Goal: Information Seeking & Learning: Learn about a topic

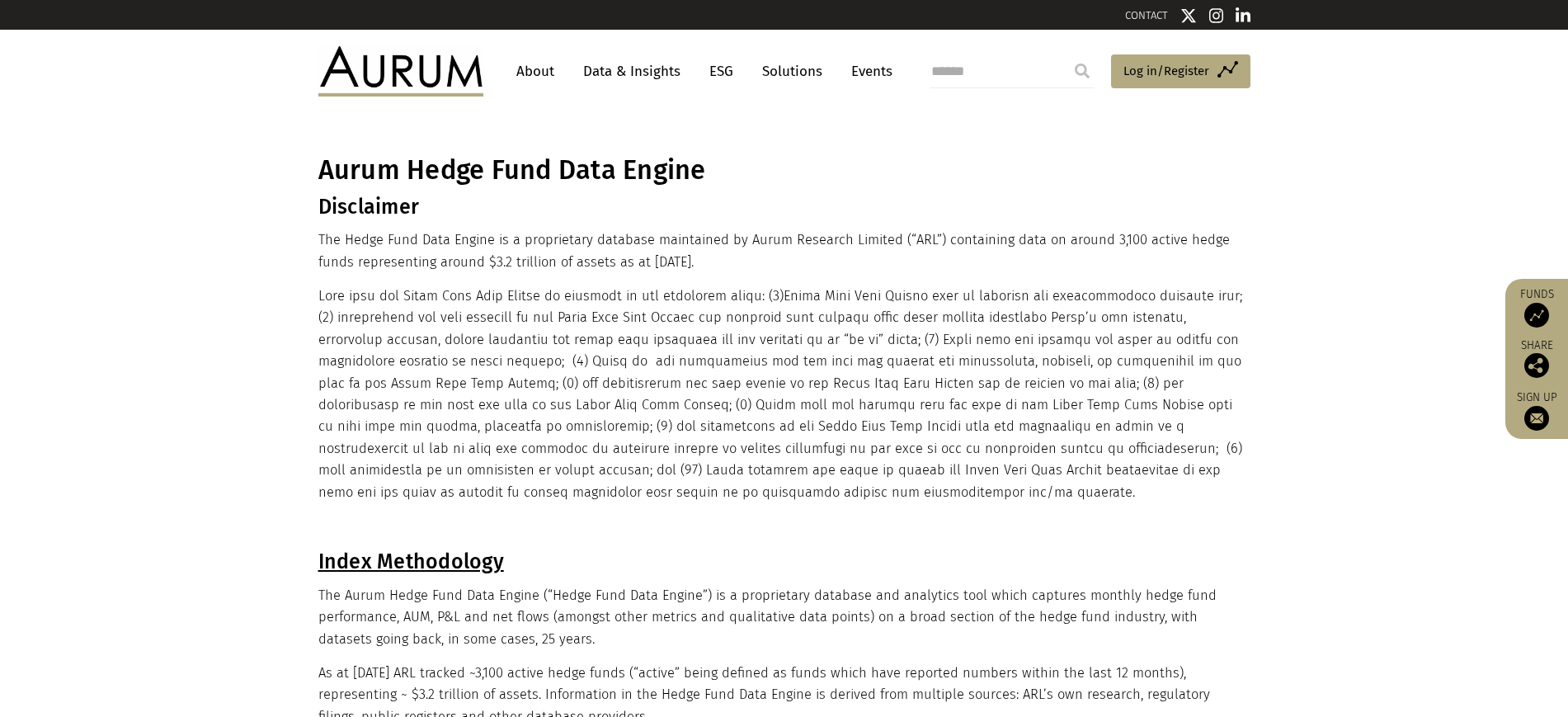
click at [656, 73] on link "Data & Insights" at bounding box center [632, 71] width 114 height 31
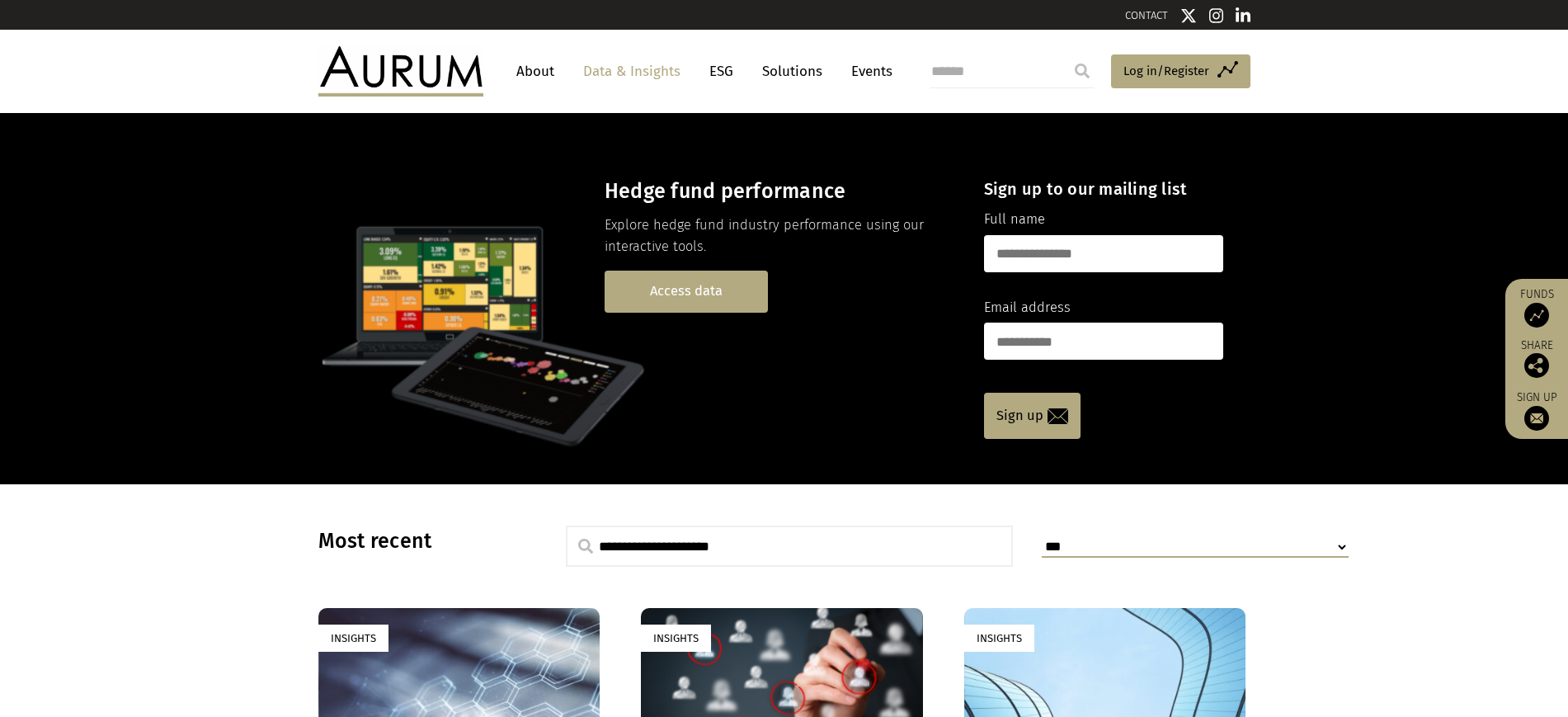
click at [689, 313] on link "Access data" at bounding box center [686, 291] width 163 height 42
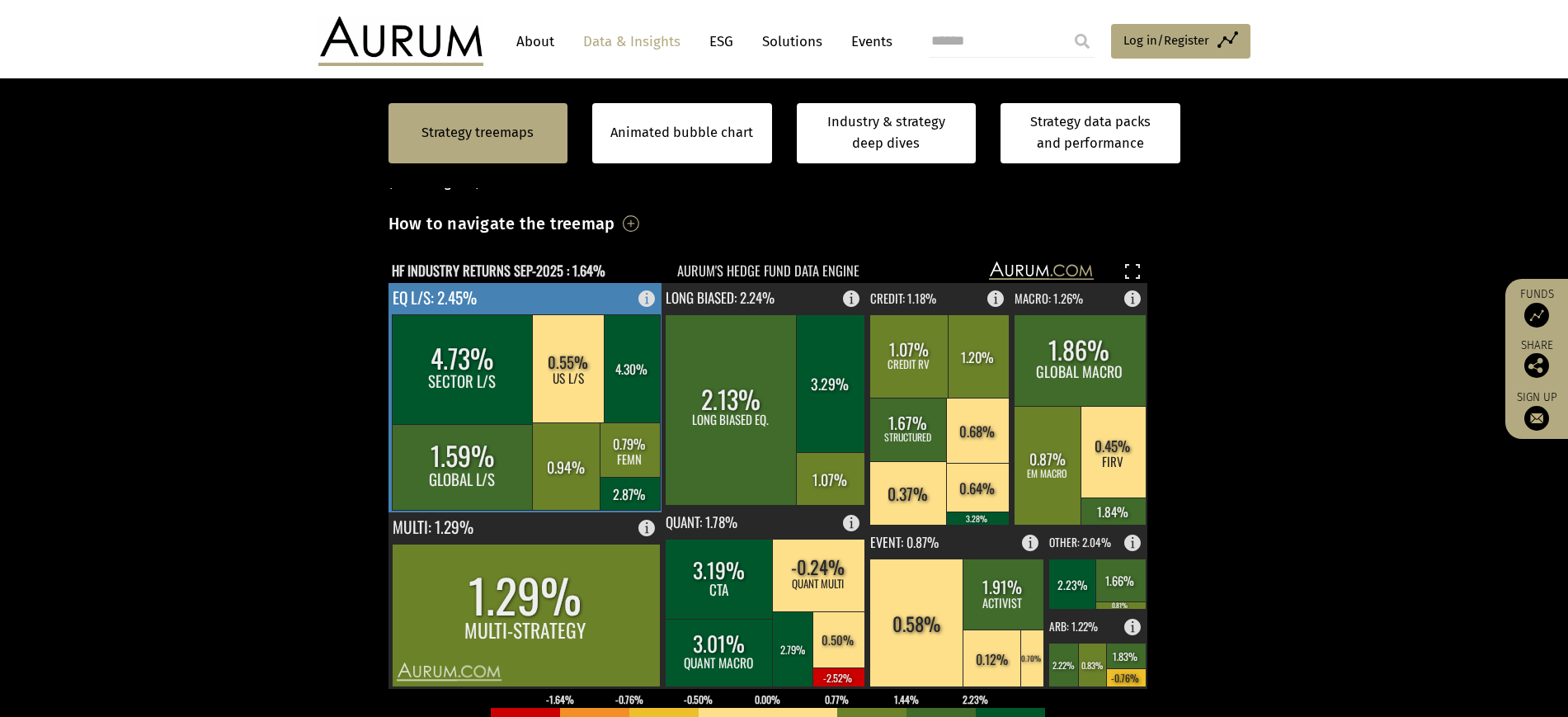
scroll to position [413, 0]
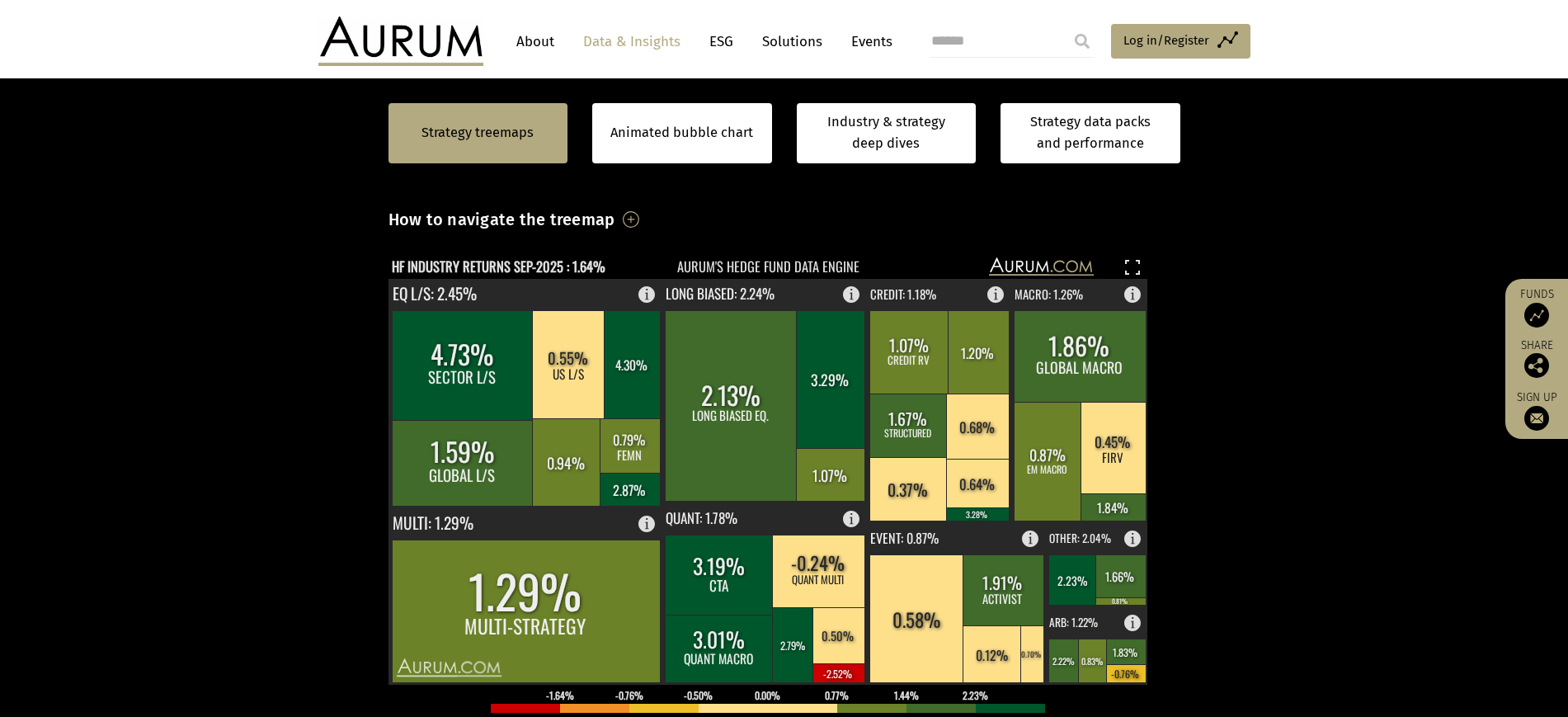
click at [1330, 573] on section "Strategy treemaps Animated bubble chart Industry & strategy deep dives Strategy…" at bounding box center [784, 602] width 1568 height 1146
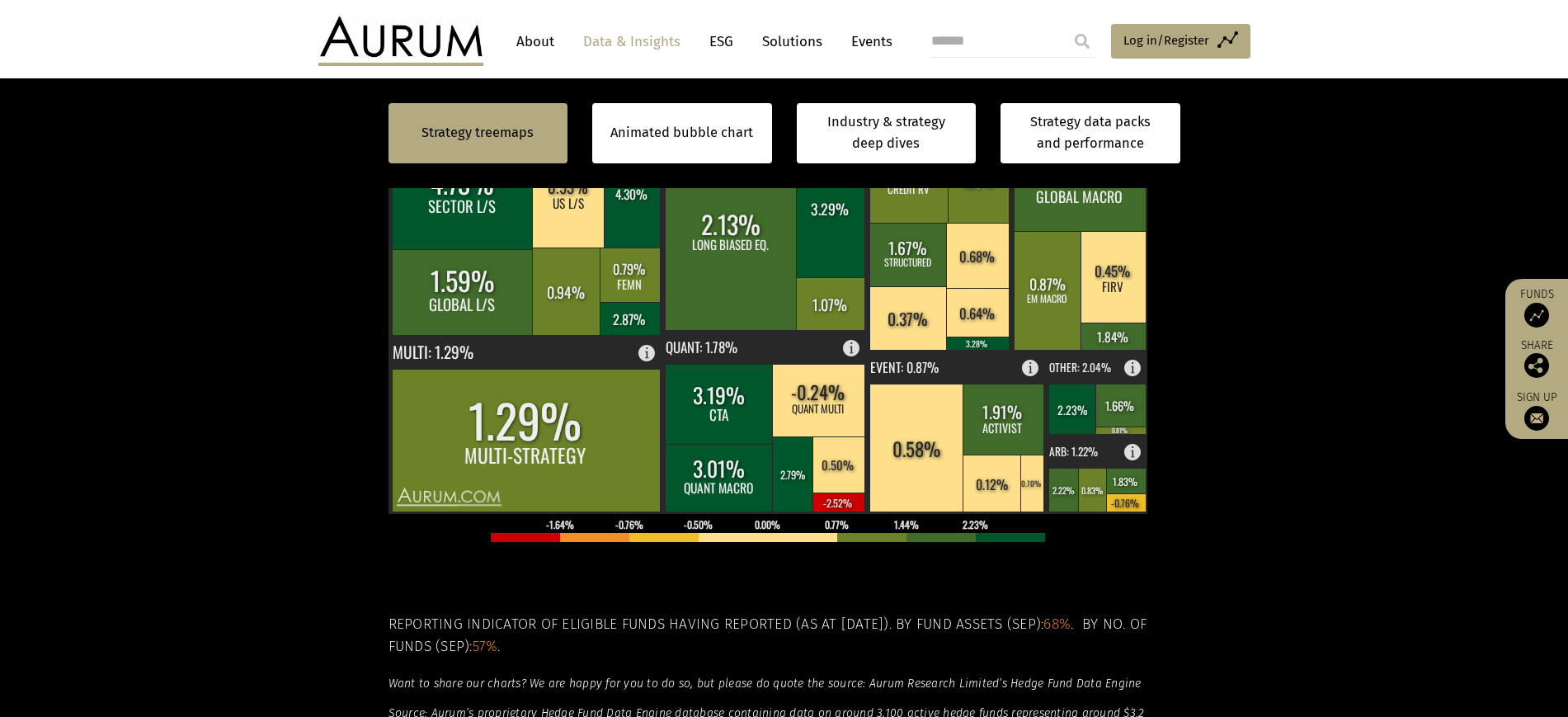
scroll to position [722, 0]
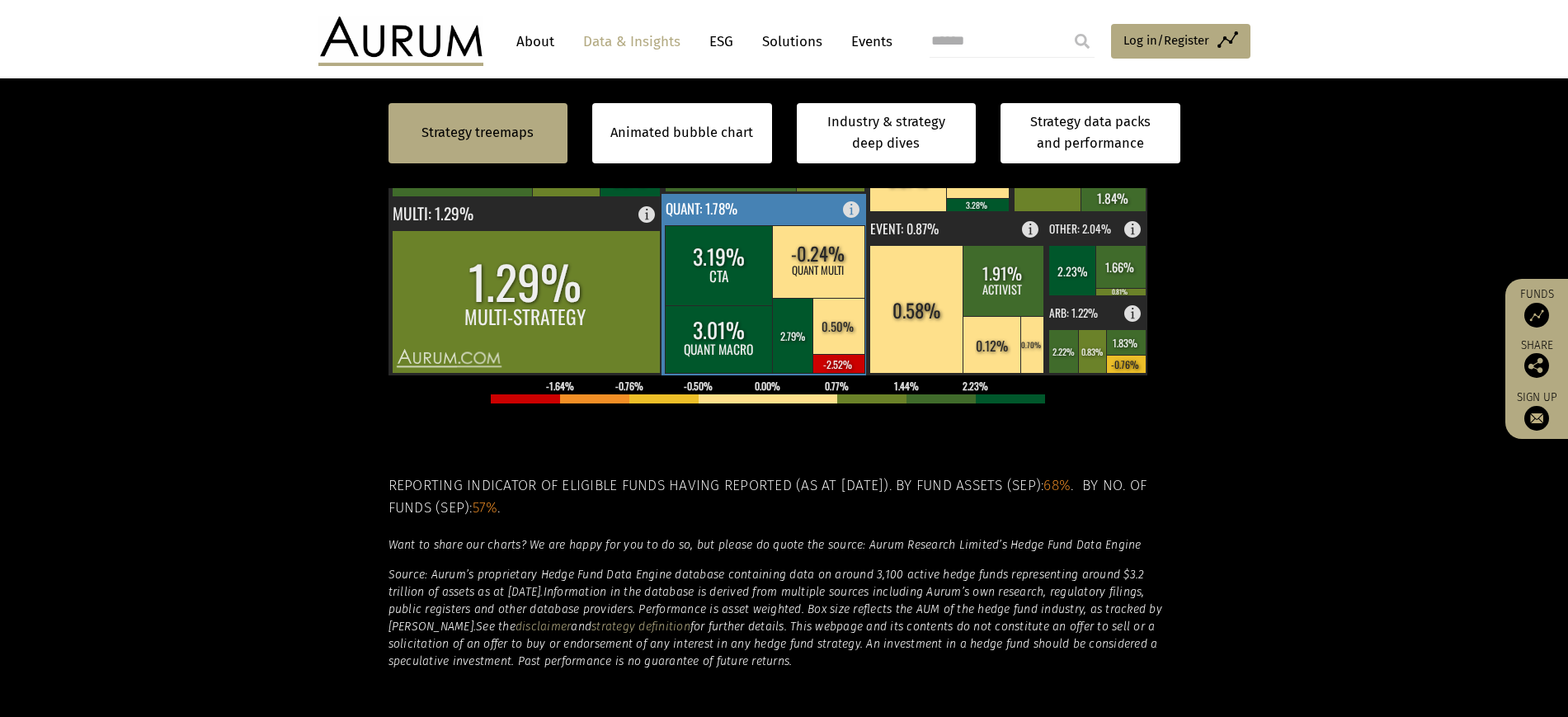
click at [752, 307] on rect at bounding box center [764, 284] width 206 height 182
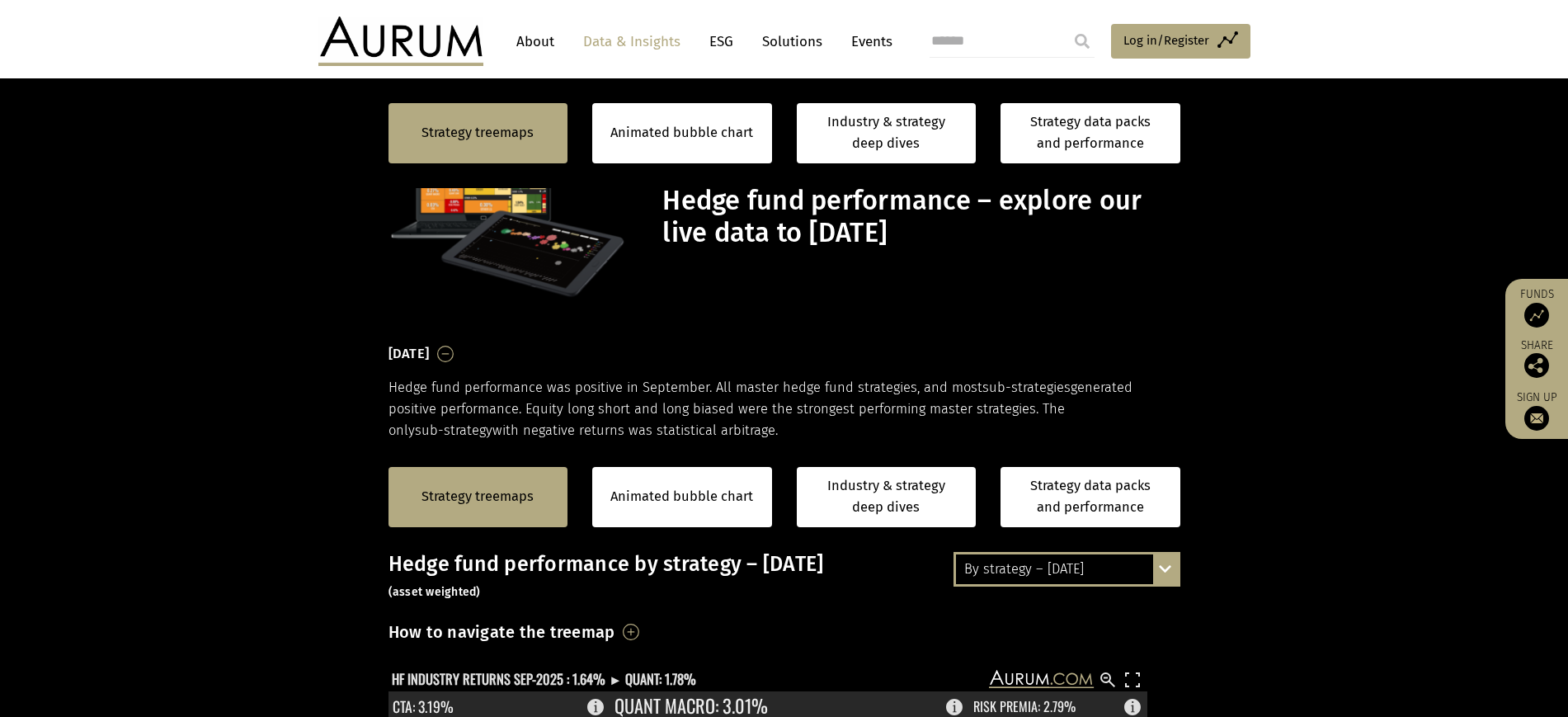
scroll to position [722, 0]
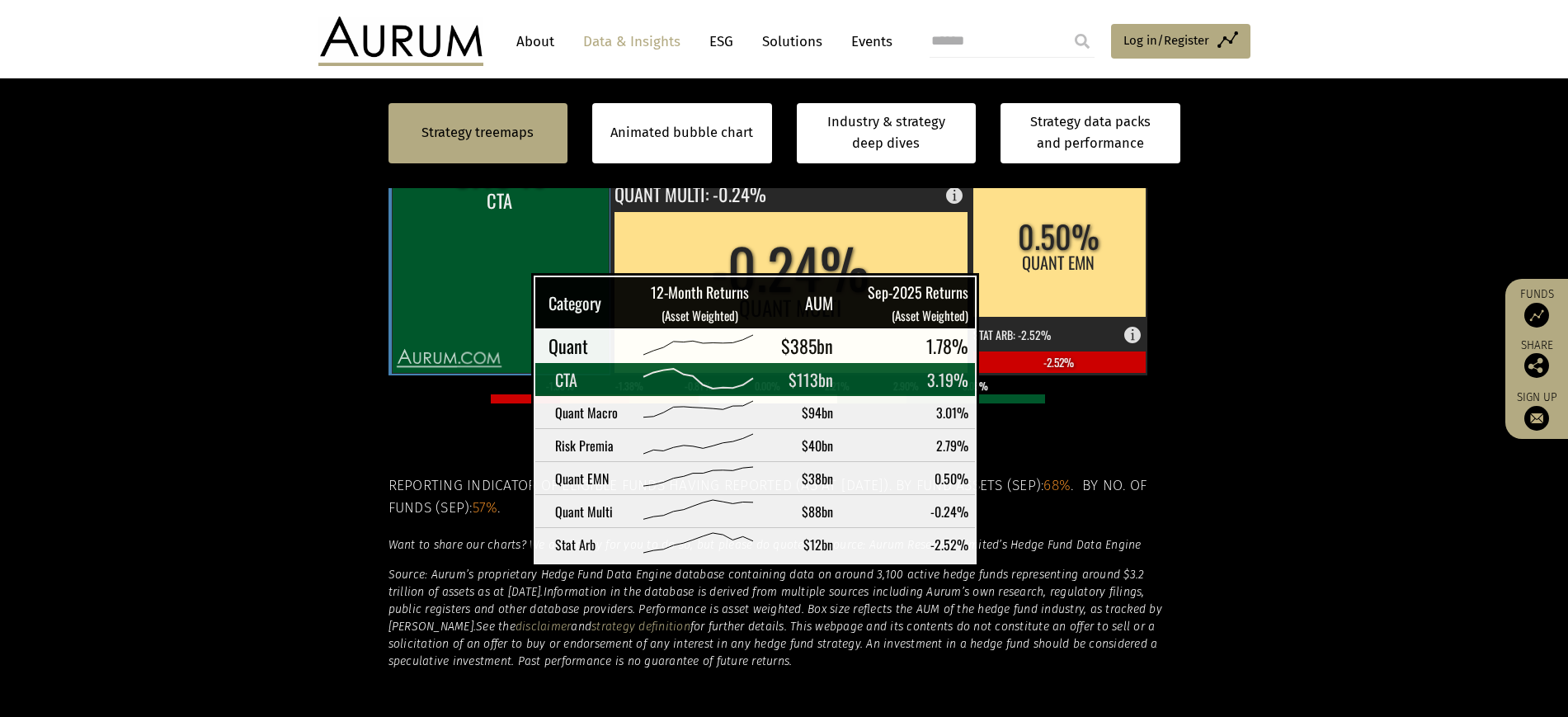
click at [490, 296] on rect at bounding box center [500, 186] width 217 height 372
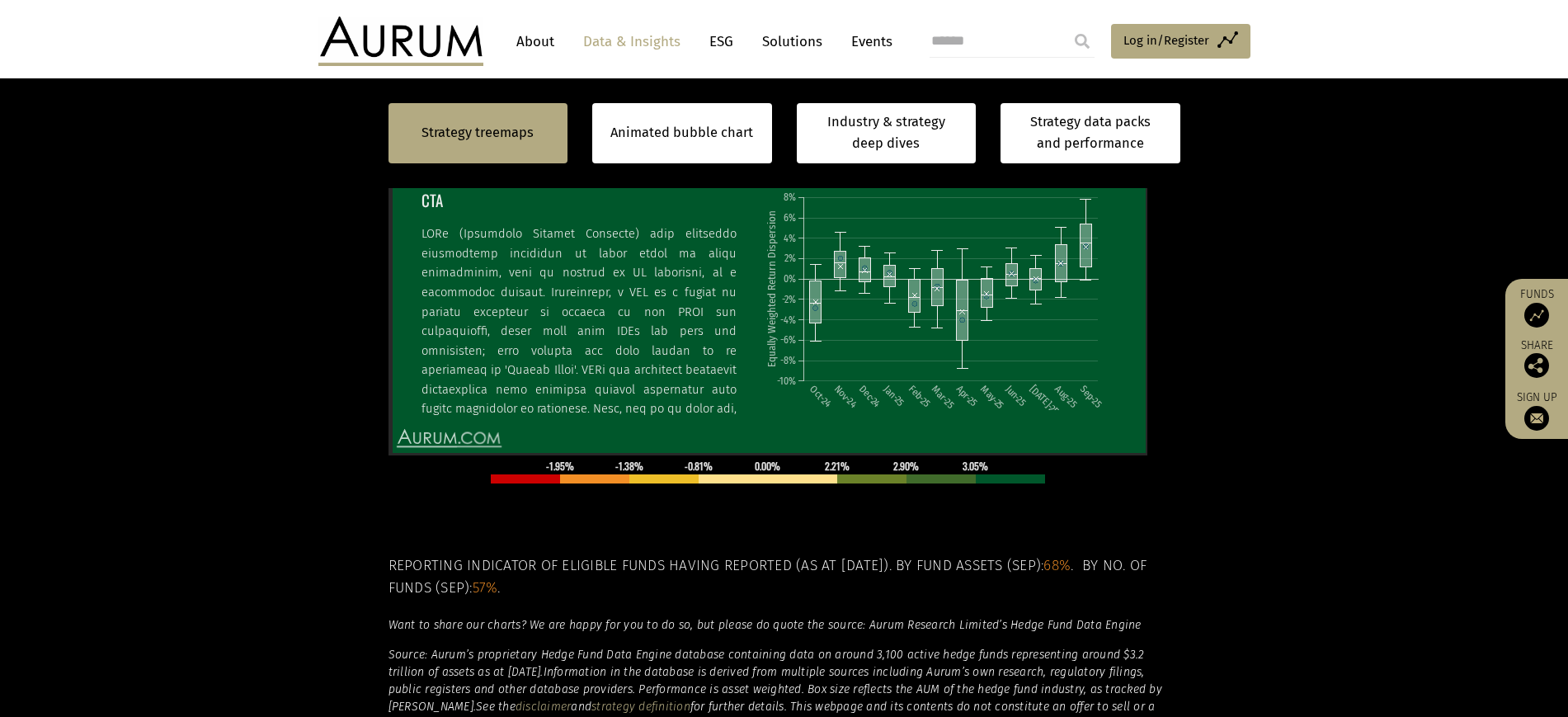
scroll to position [515, 0]
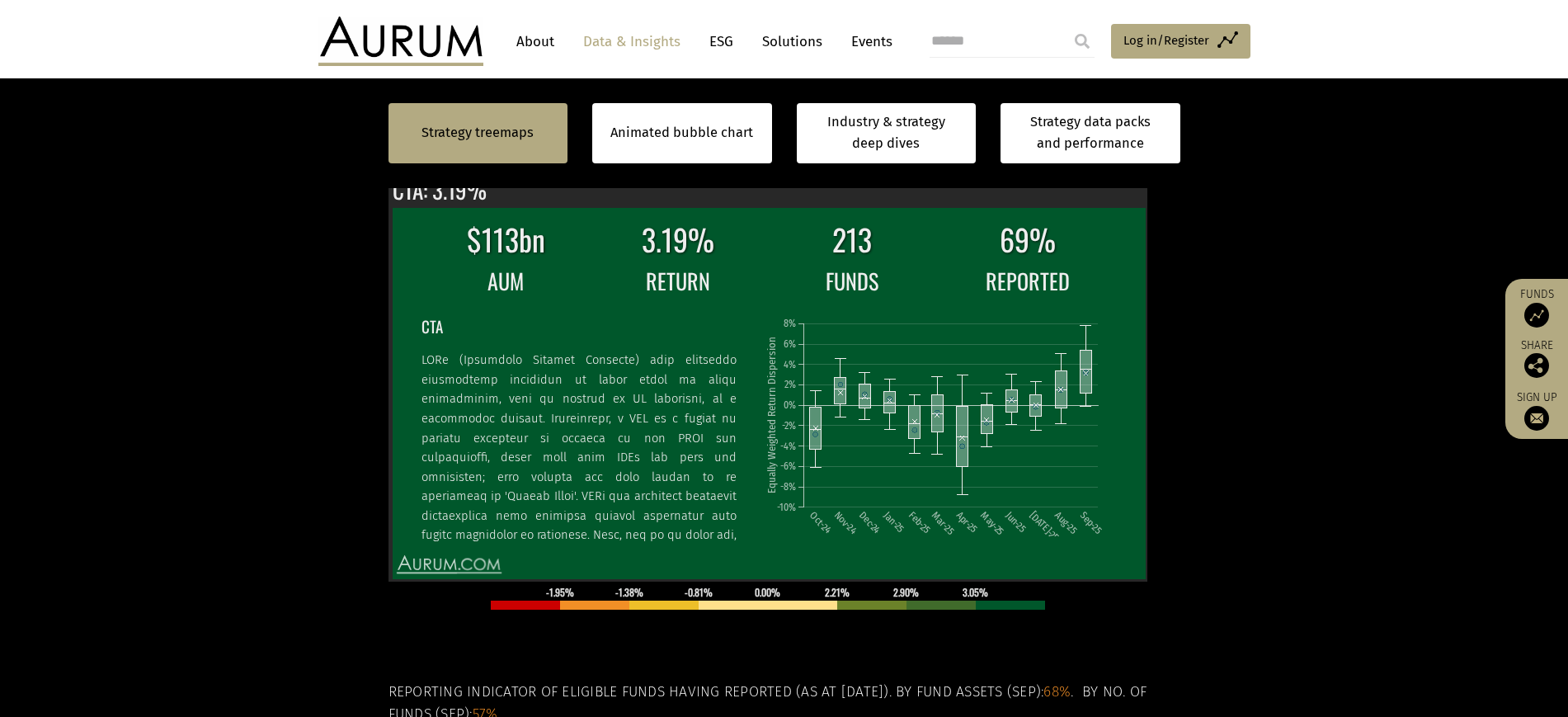
click at [1103, 174] on rect at bounding box center [1108, 164] width 20 height 20
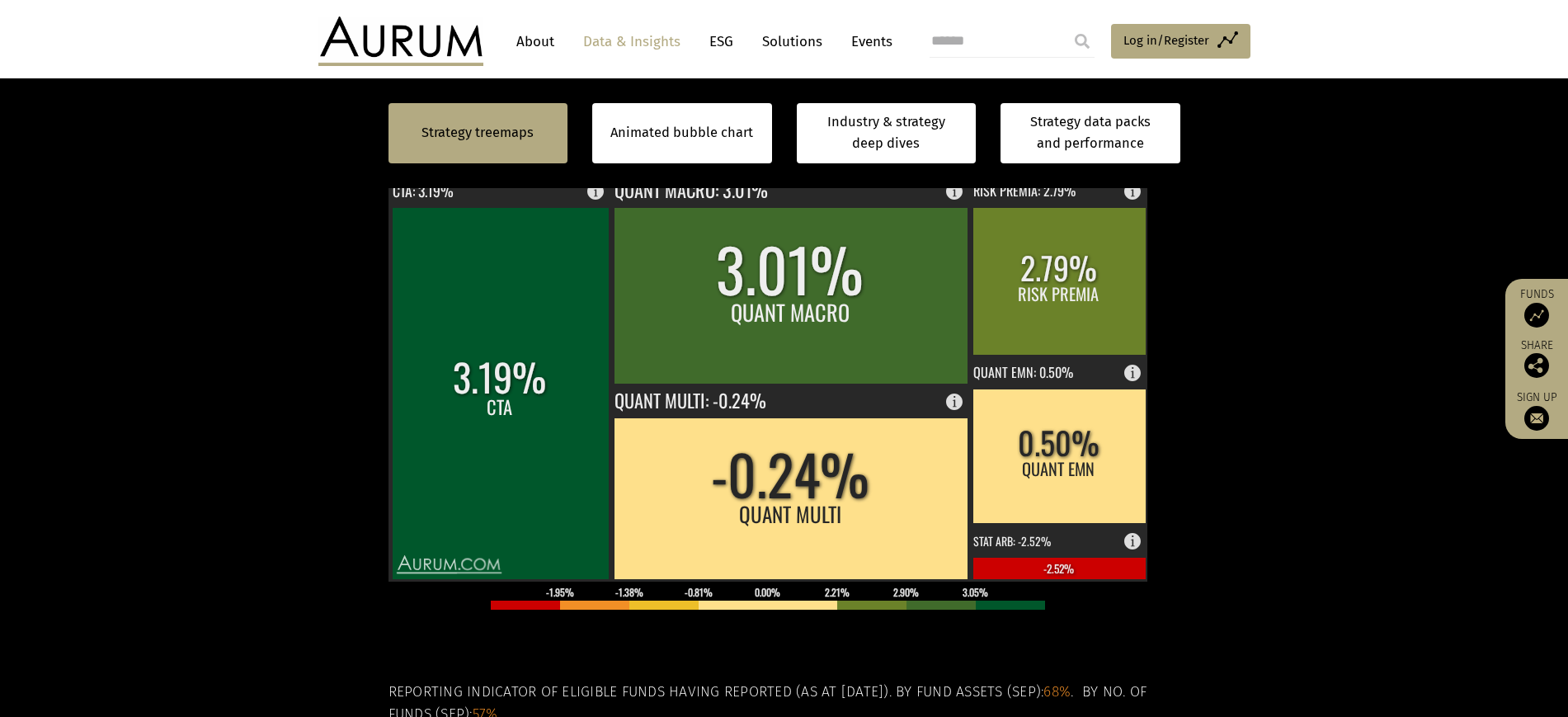
click at [1107, 174] on rect at bounding box center [1108, 164] width 20 height 20
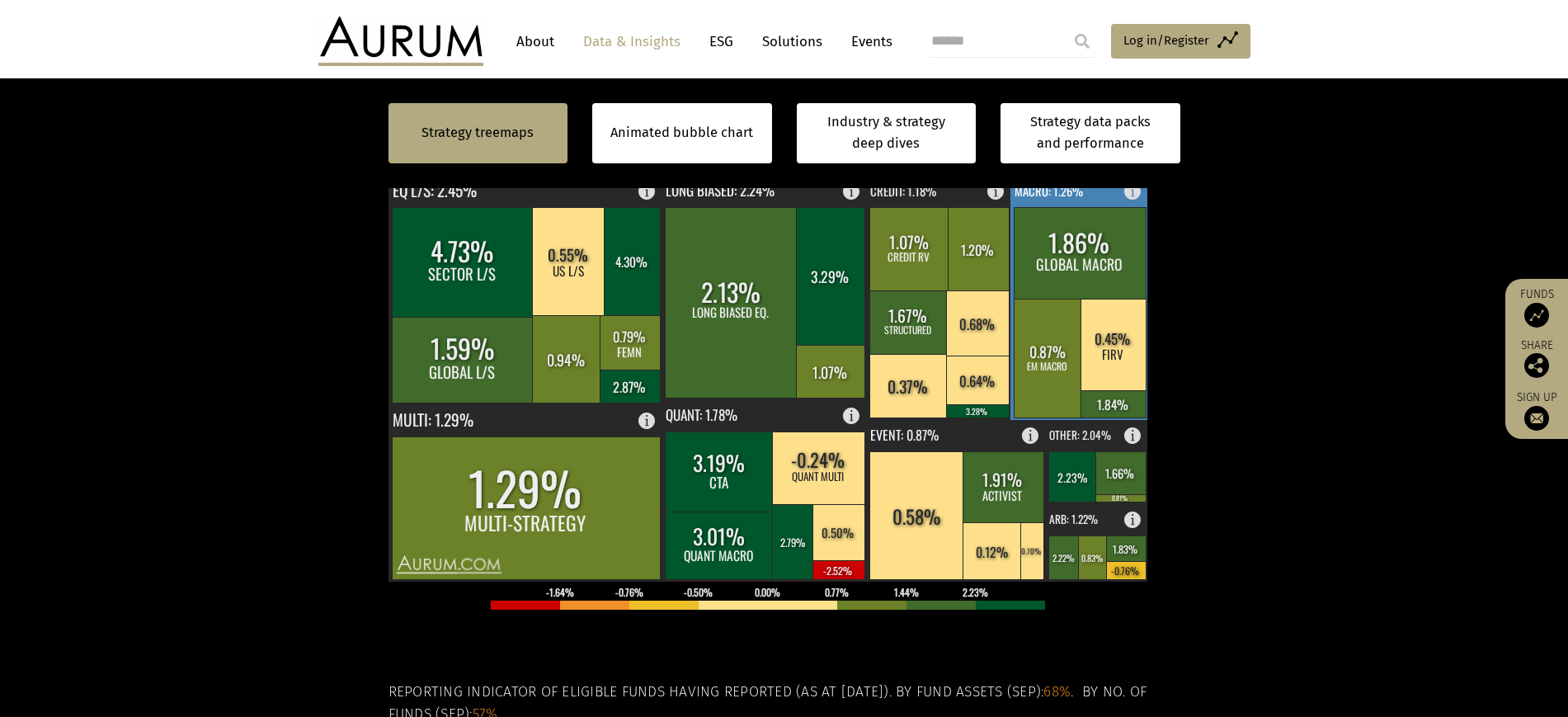
click at [1113, 296] on rect at bounding box center [1080, 298] width 139 height 244
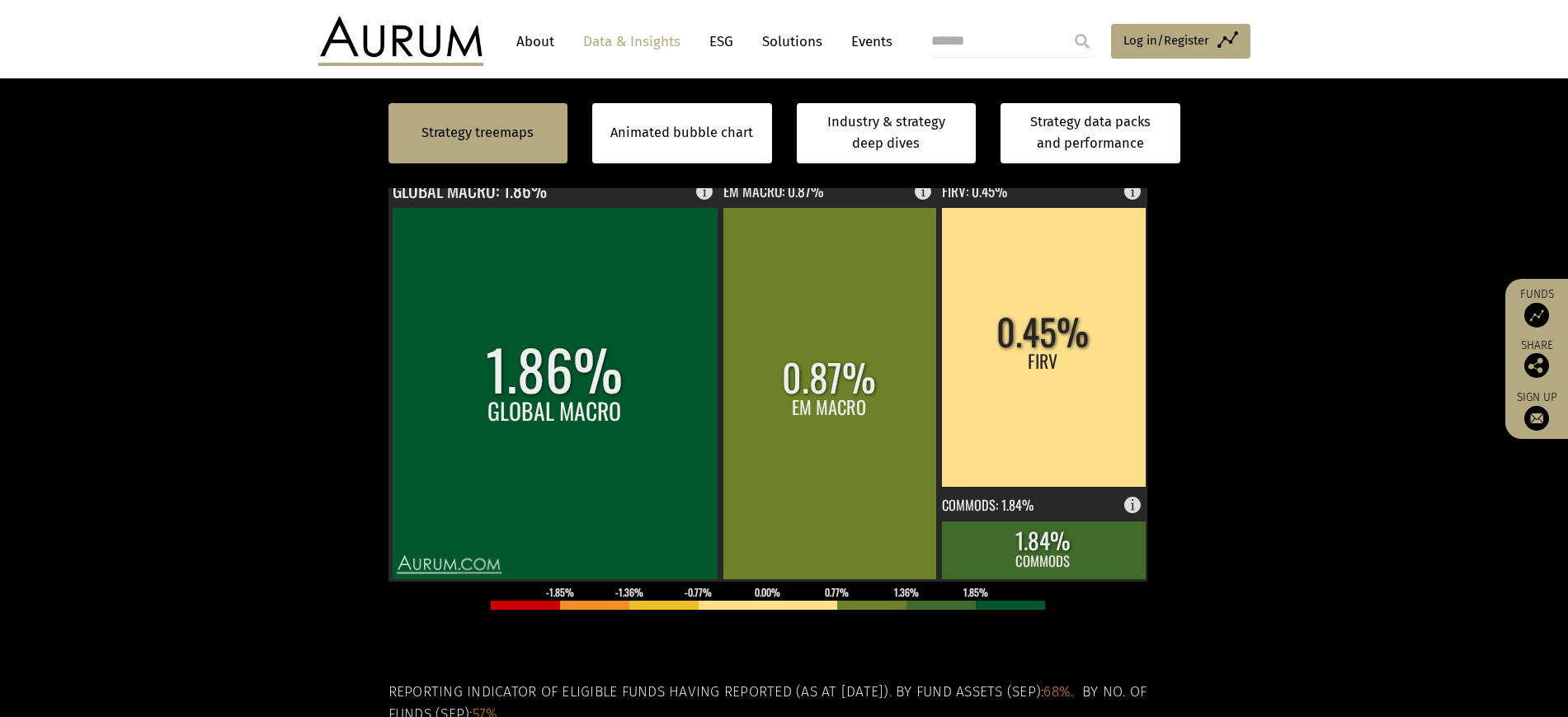
click at [1105, 174] on rect at bounding box center [1108, 164] width 20 height 20
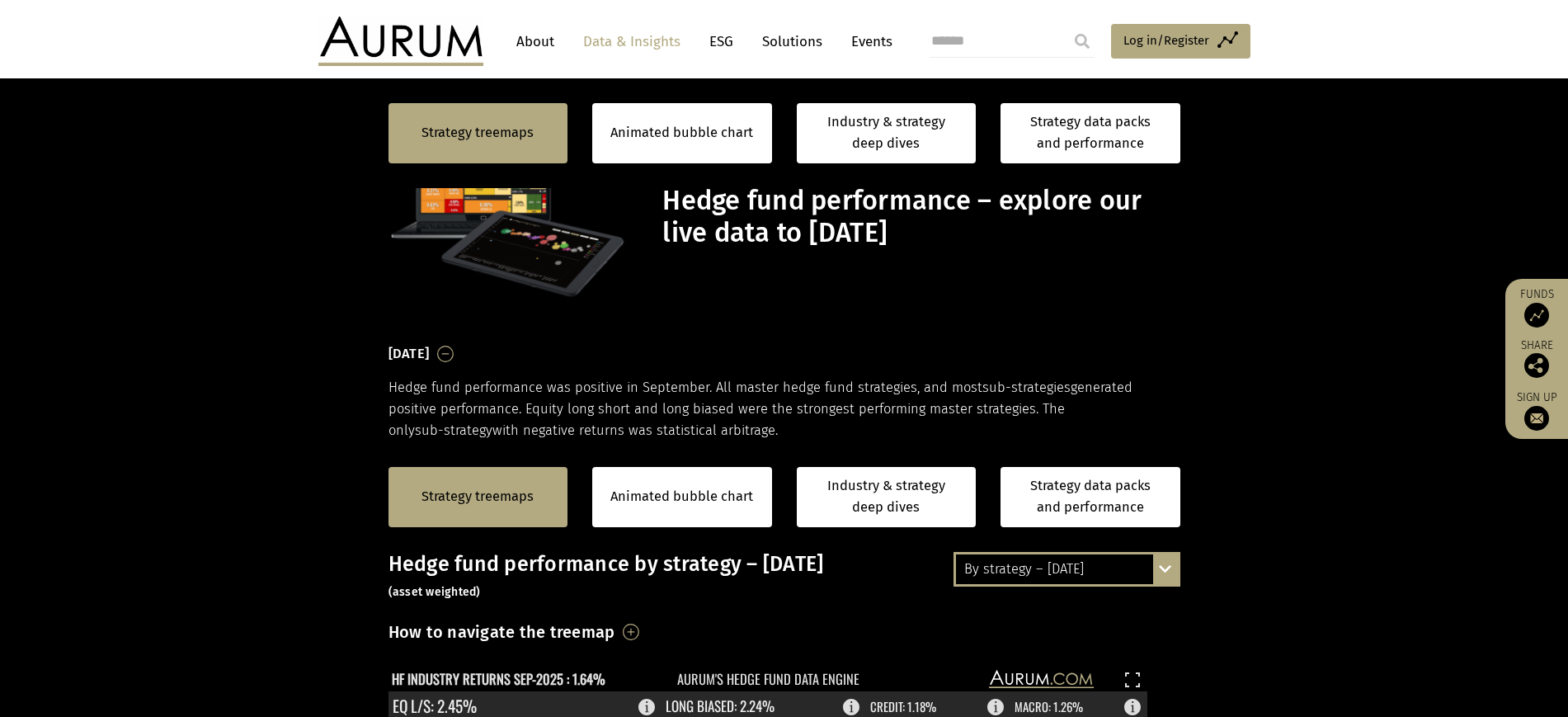
scroll to position [515, 0]
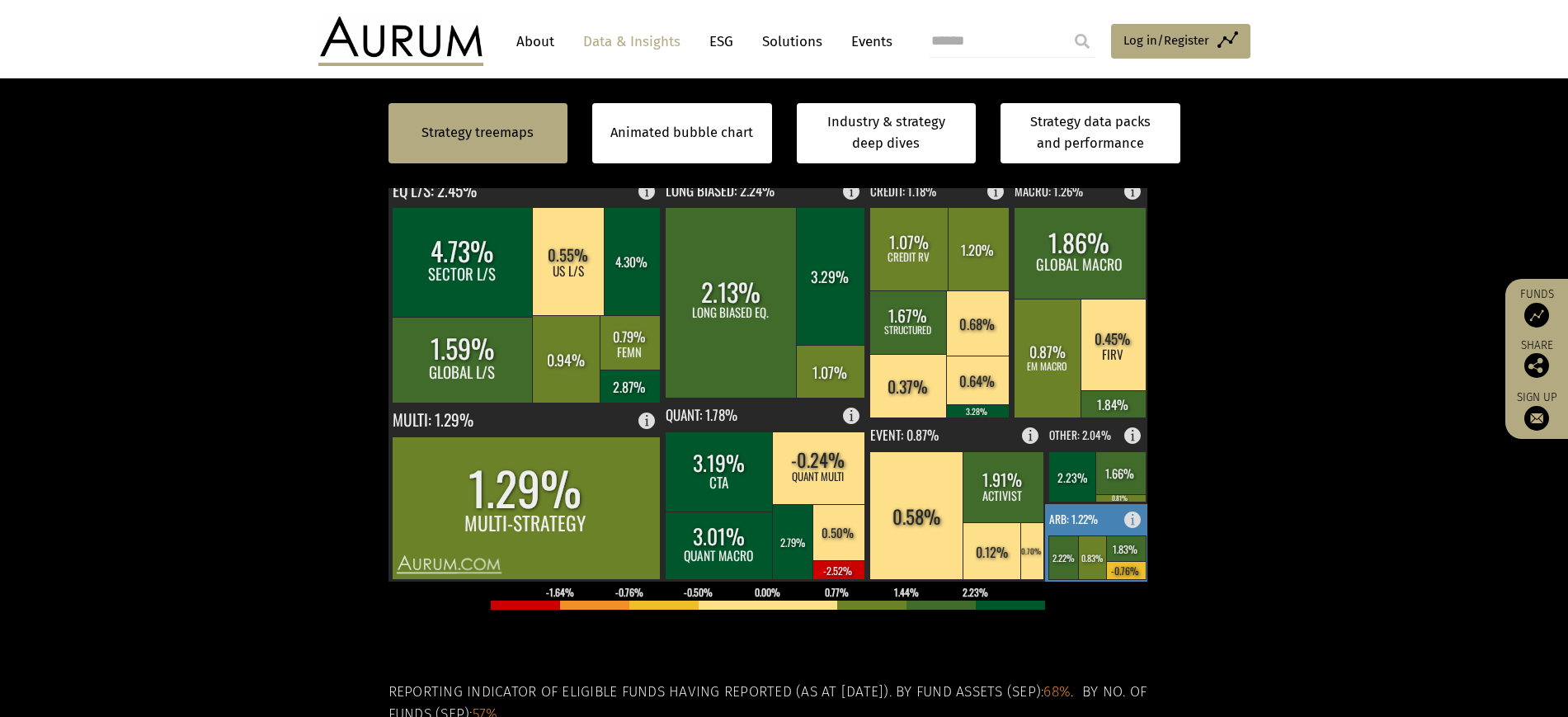
click at [1077, 579] on rect at bounding box center [1065, 557] width 32 height 44
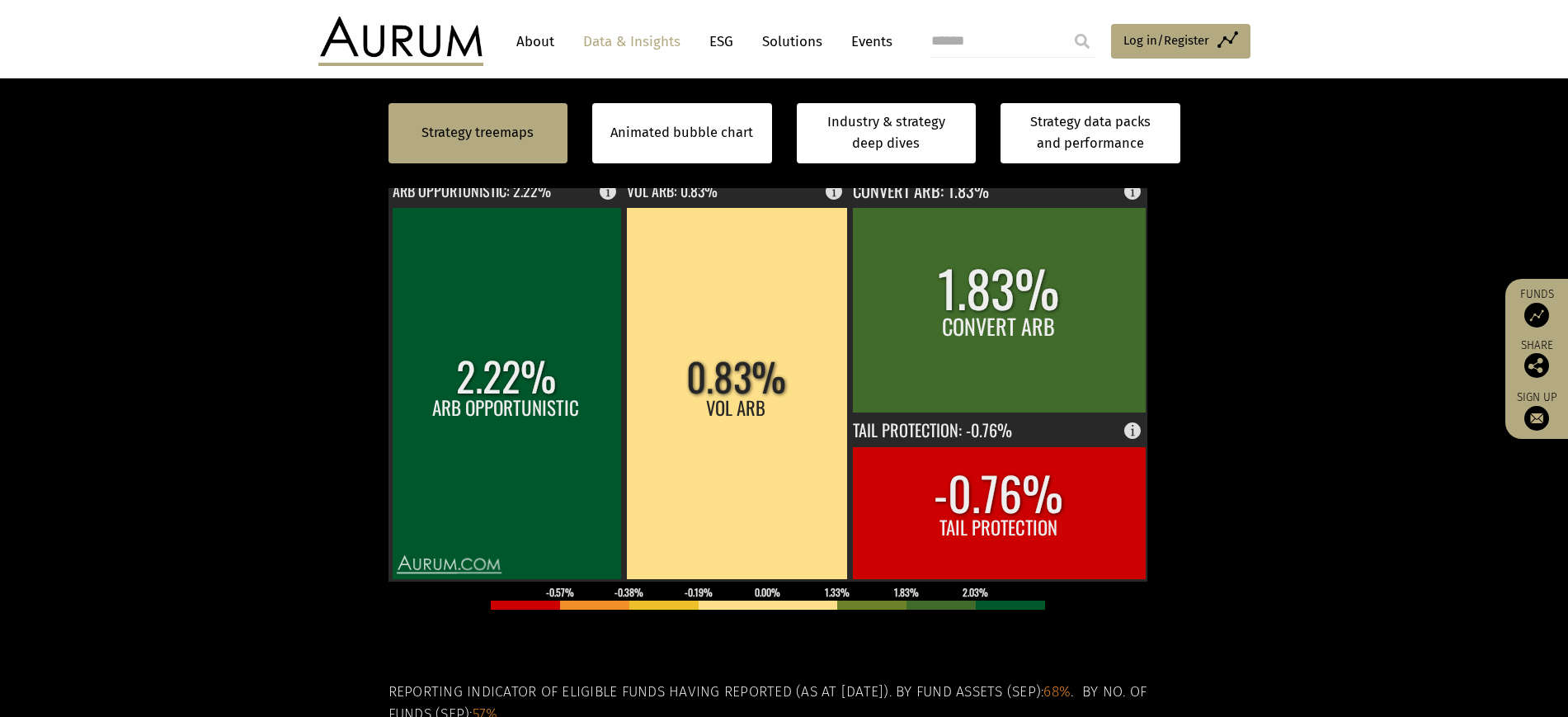
click at [1110, 174] on rect at bounding box center [1108, 164] width 20 height 20
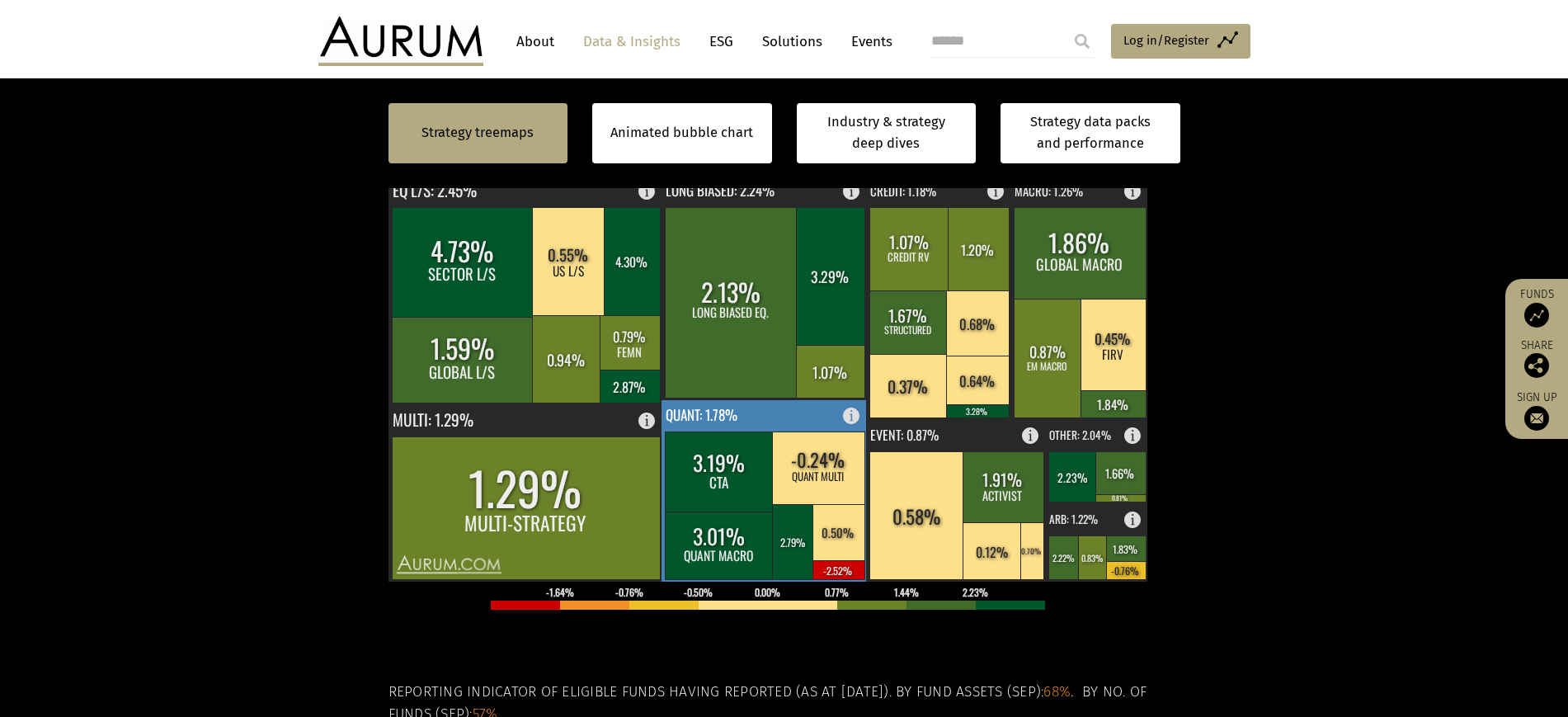
click at [775, 529] on rect at bounding box center [764, 490] width 206 height 182
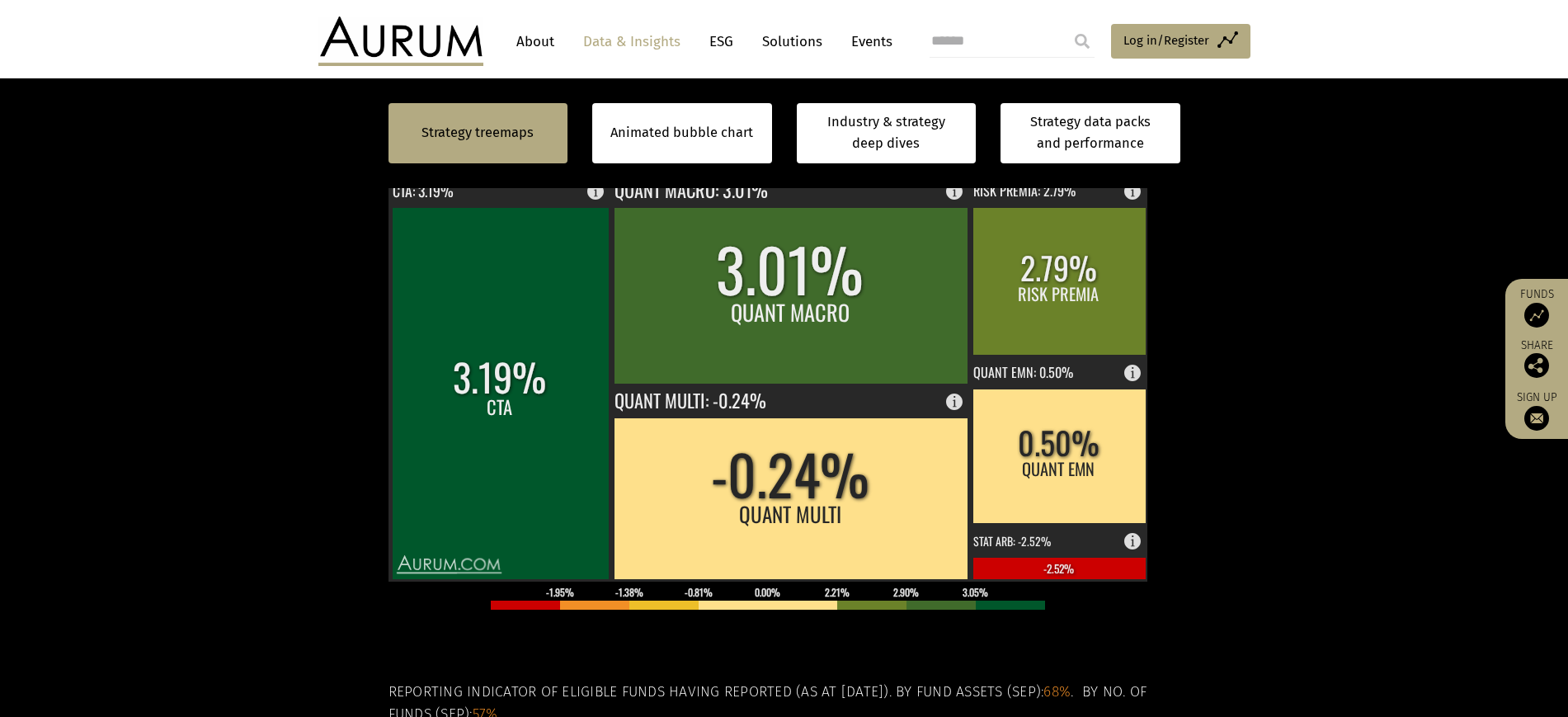
click at [1106, 174] on rect at bounding box center [1108, 164] width 20 height 20
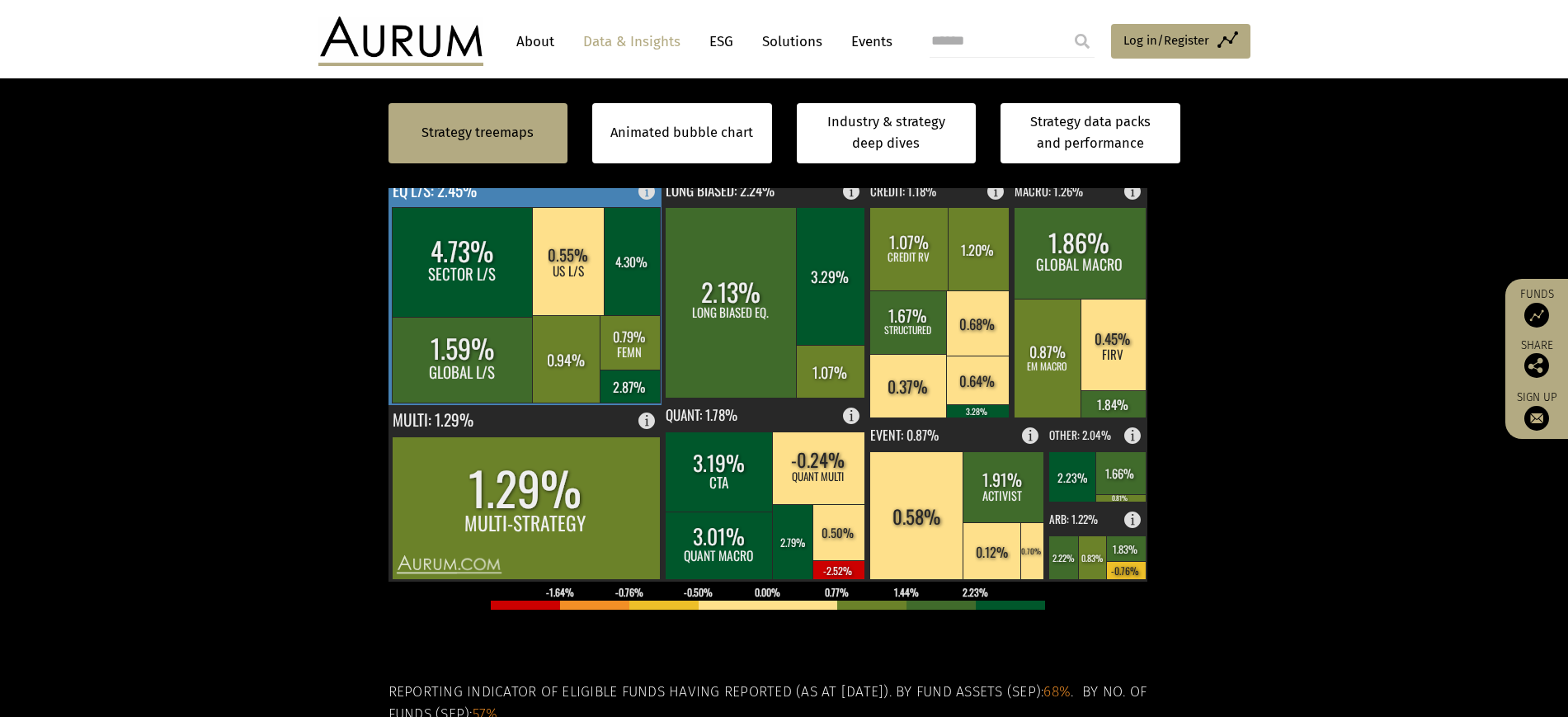
click at [568, 315] on rect at bounding box center [568, 261] width 74 height 108
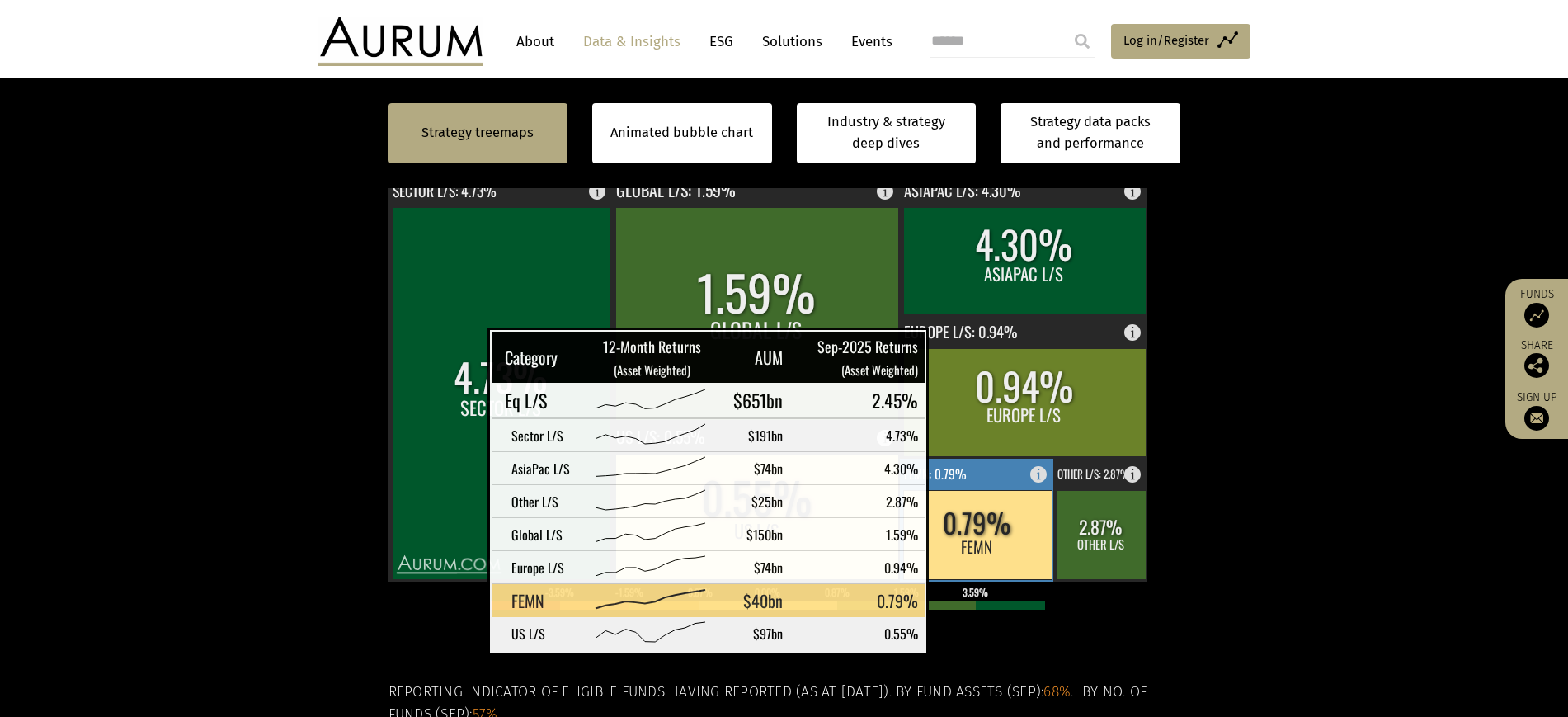
click at [966, 579] on rect at bounding box center [977, 534] width 148 height 89
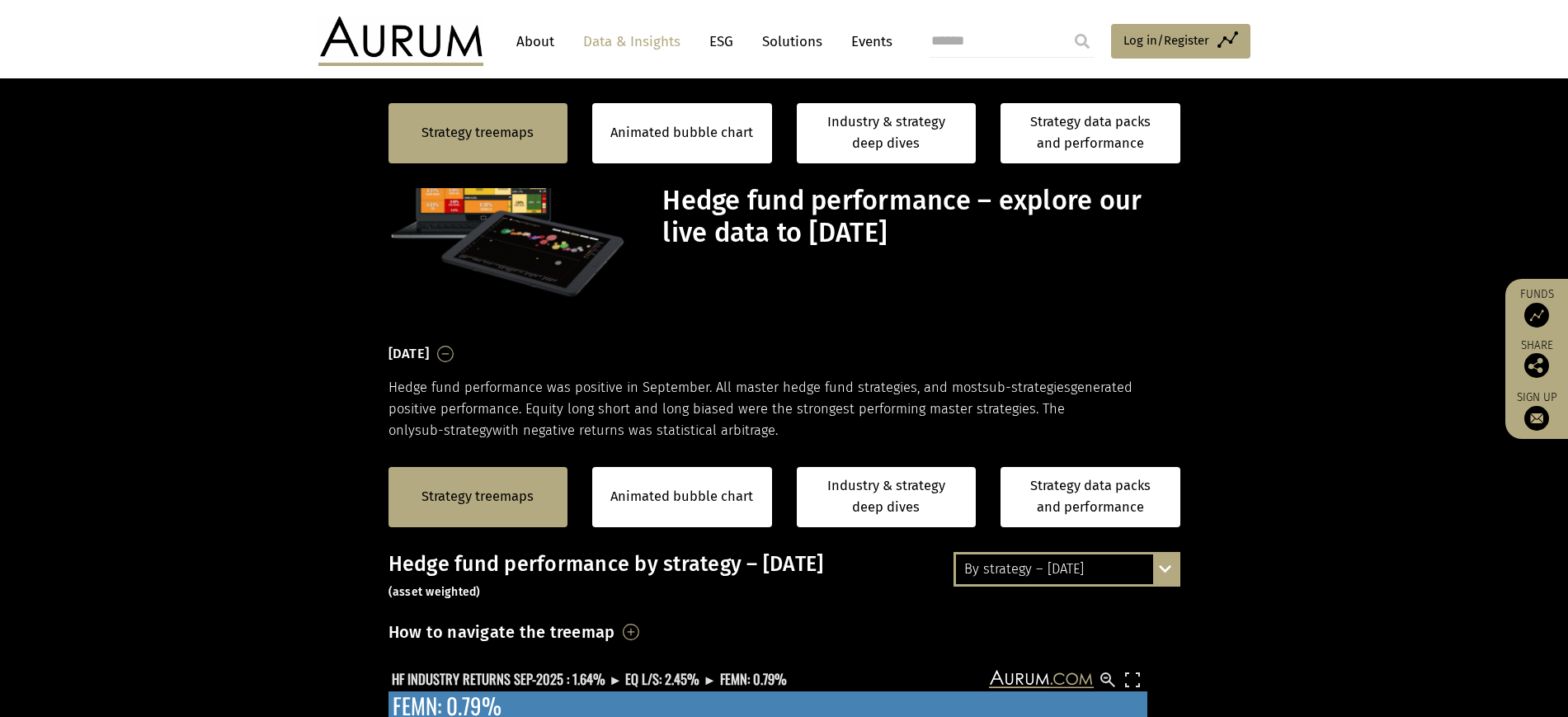
scroll to position [515, 0]
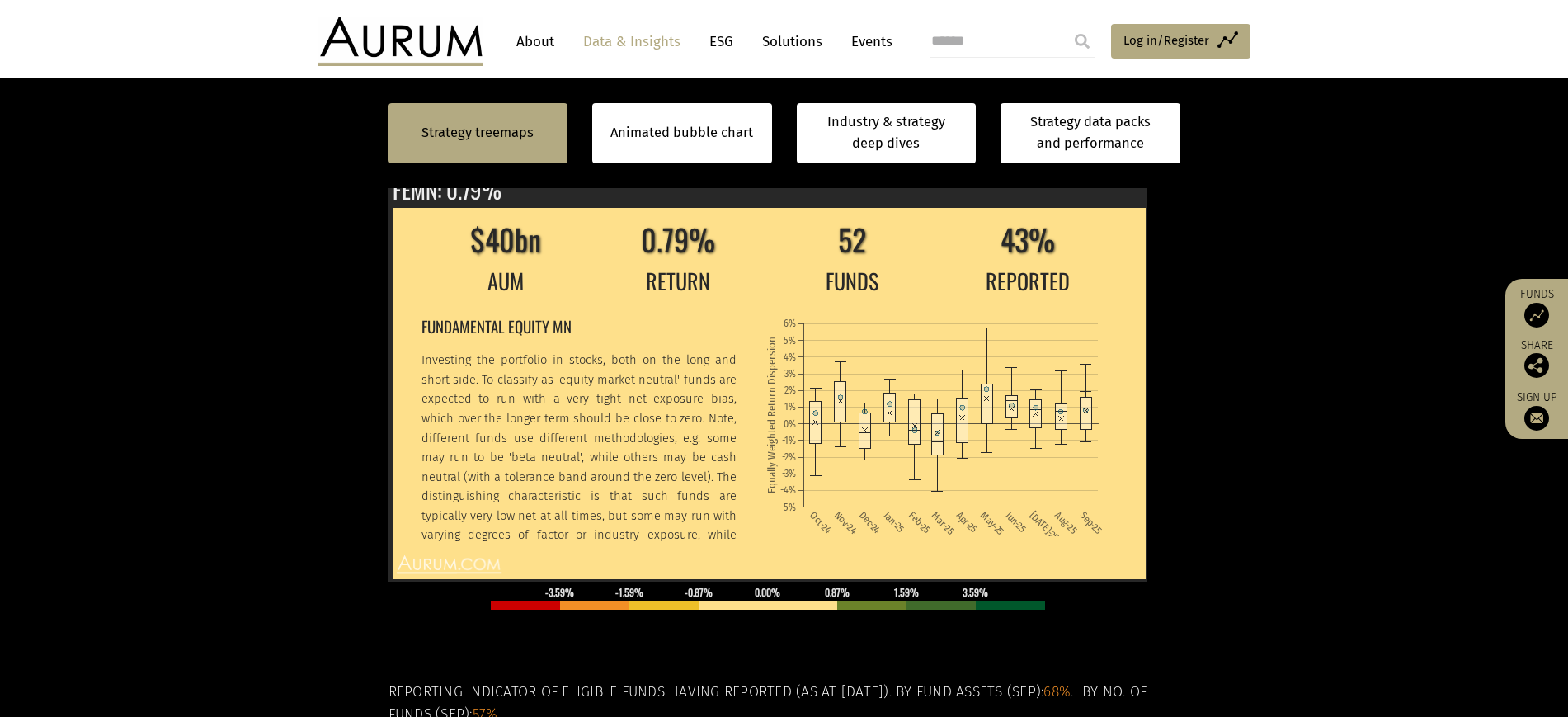
click at [1099, 174] on rect at bounding box center [1108, 164] width 20 height 20
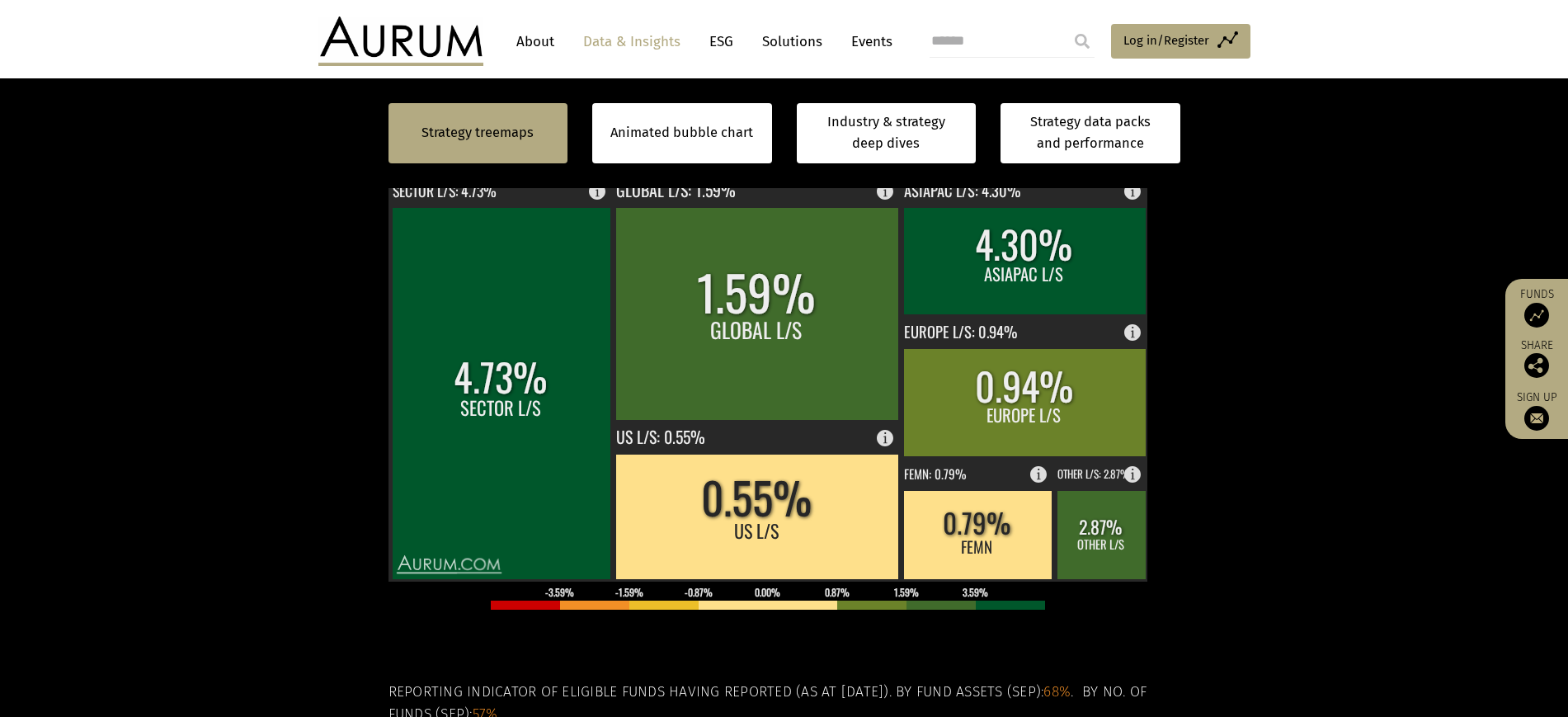
click at [1105, 174] on rect at bounding box center [1108, 164] width 20 height 20
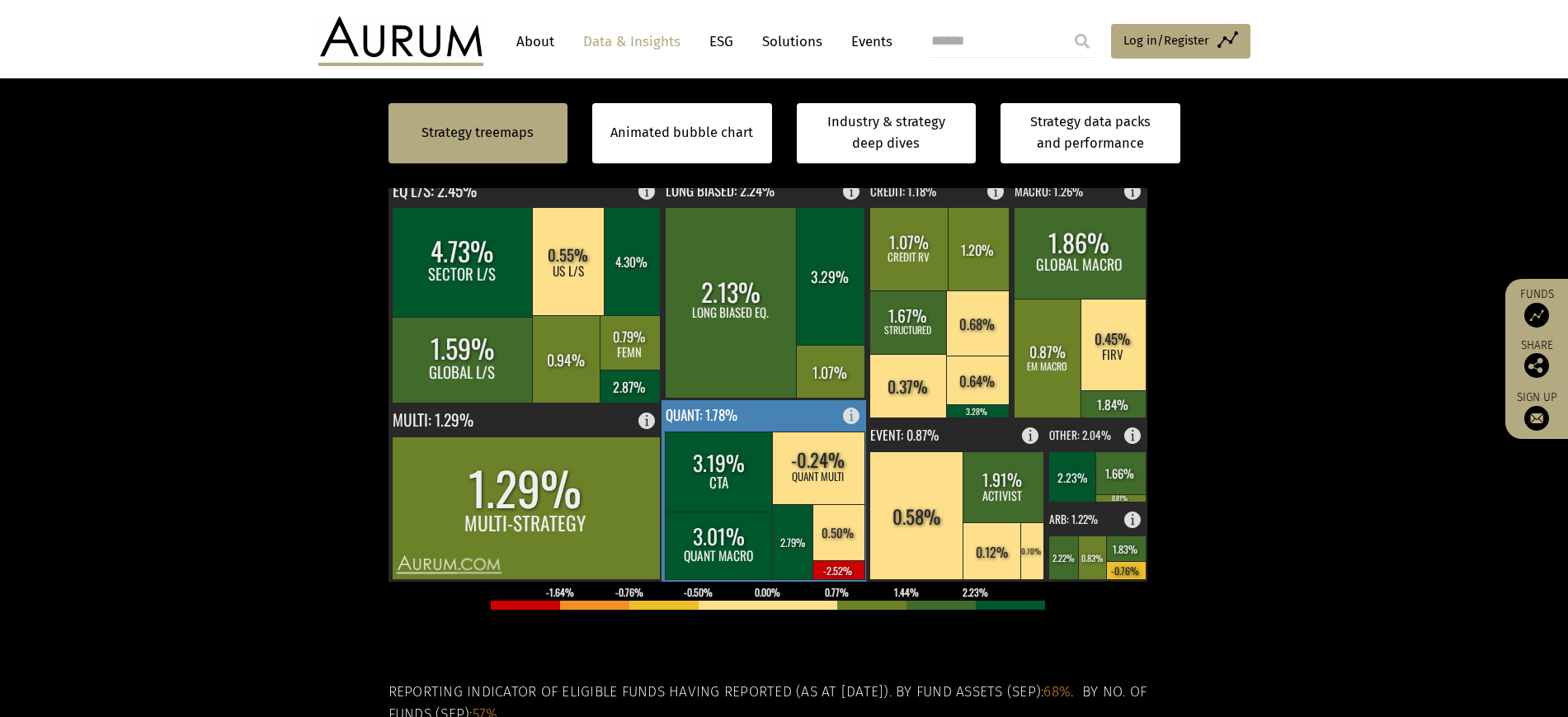
click at [761, 511] on rect at bounding box center [719, 471] width 109 height 80
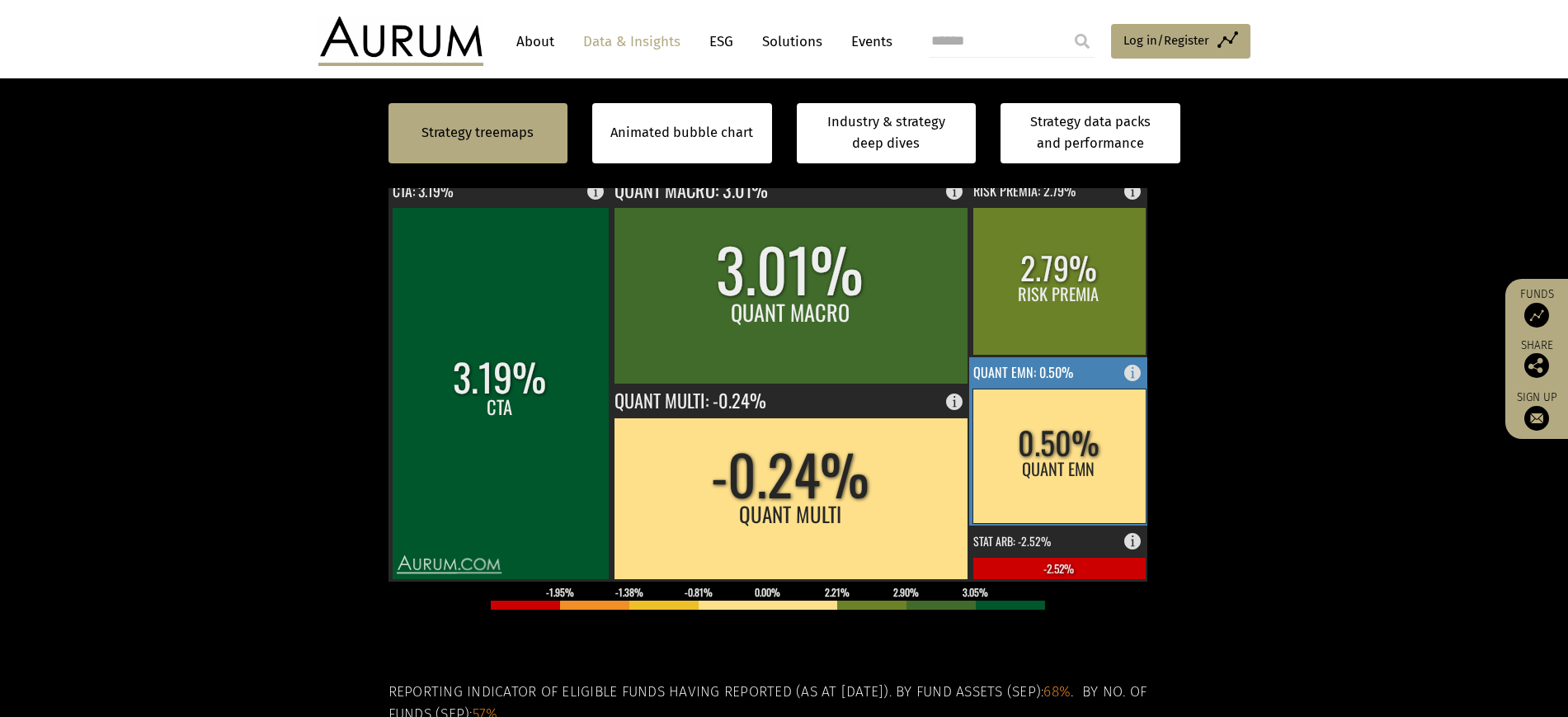
click at [1091, 522] on rect at bounding box center [1059, 455] width 173 height 134
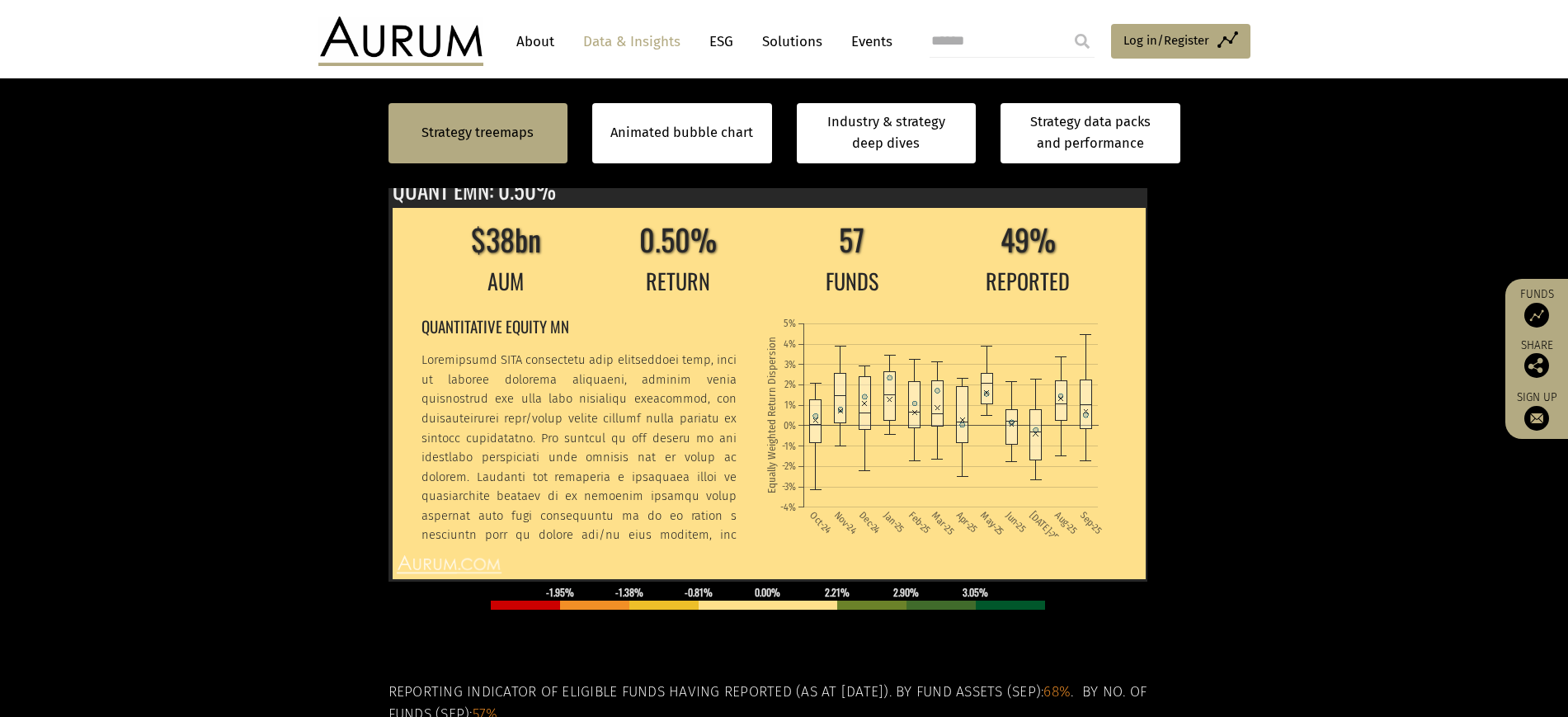
click at [1104, 174] on rect at bounding box center [1108, 164] width 20 height 20
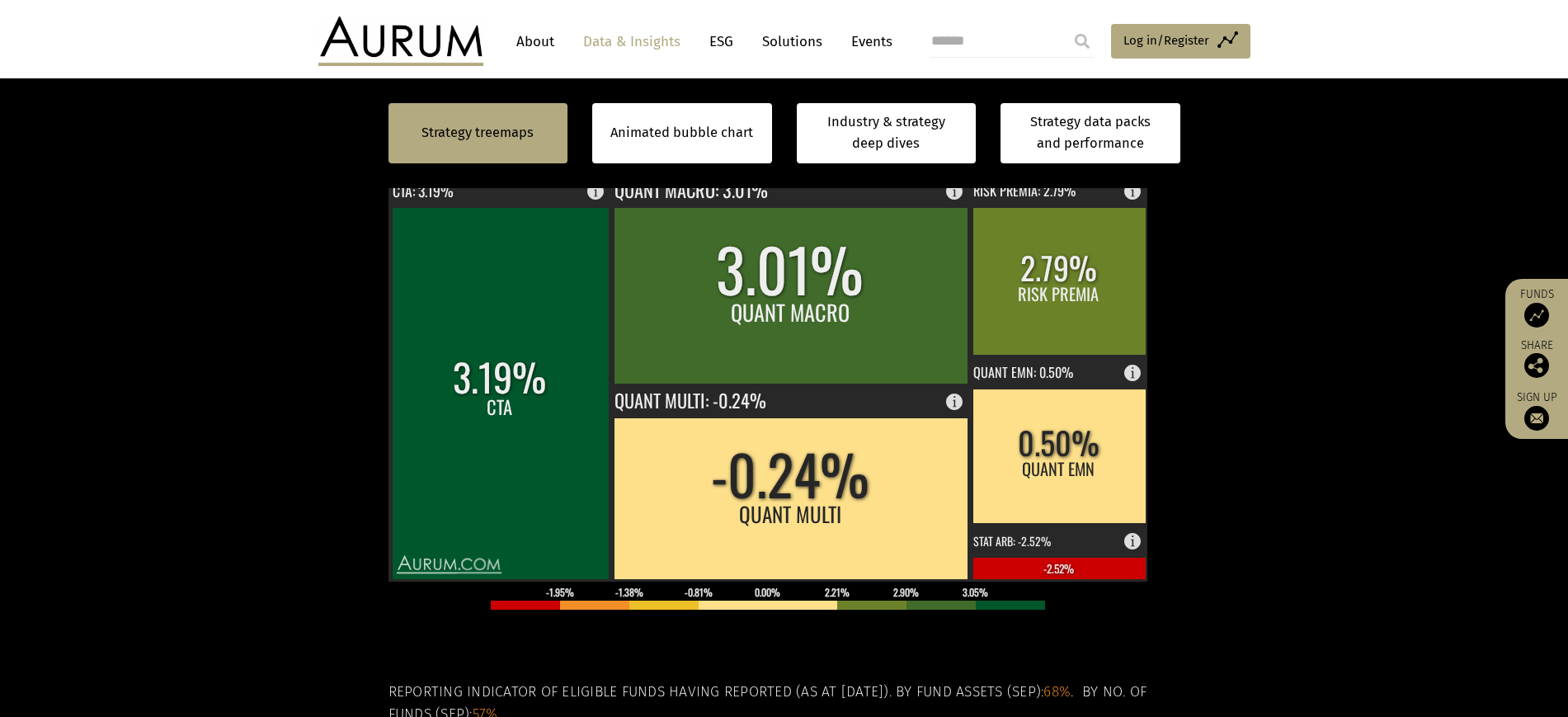
click at [1107, 174] on rect at bounding box center [1108, 164] width 20 height 20
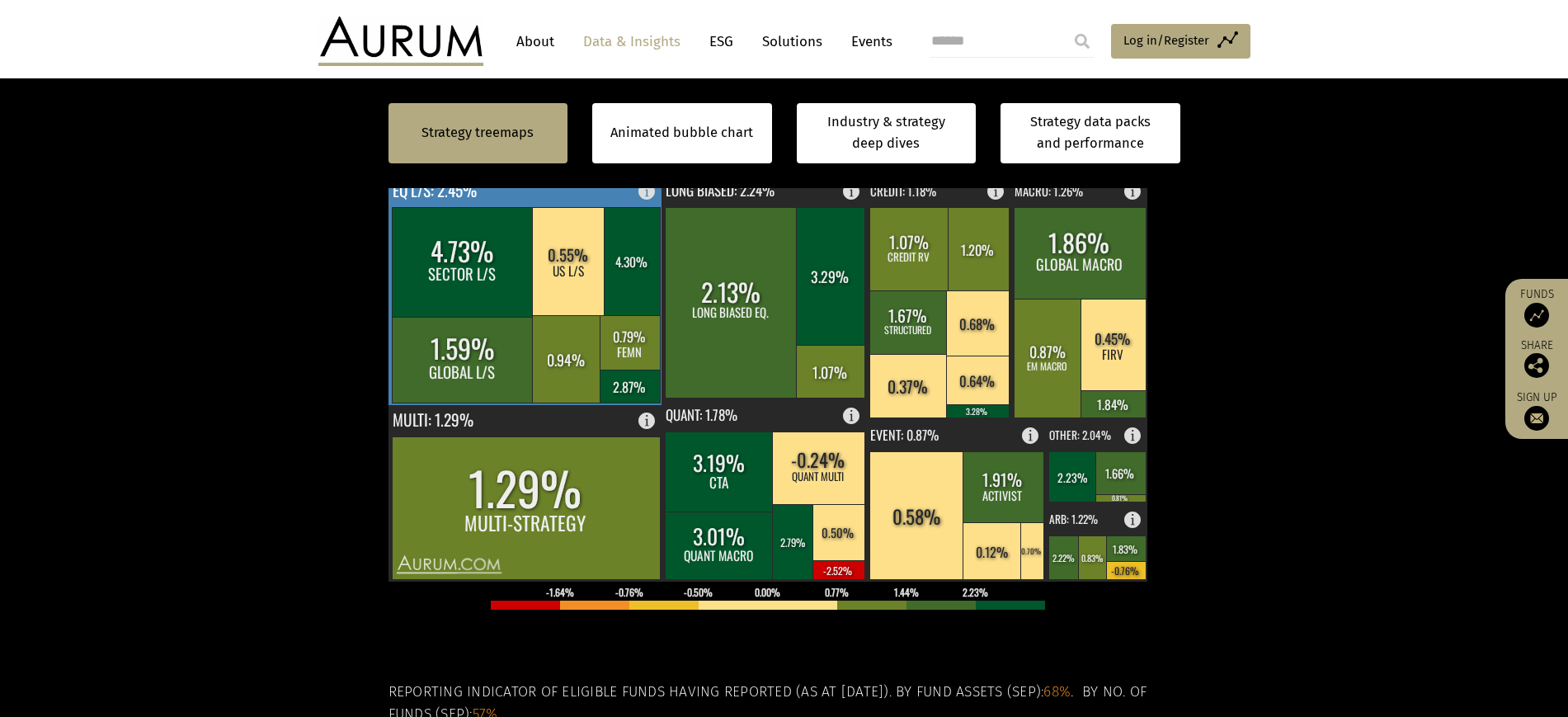
click at [508, 317] on rect at bounding box center [463, 262] width 142 height 110
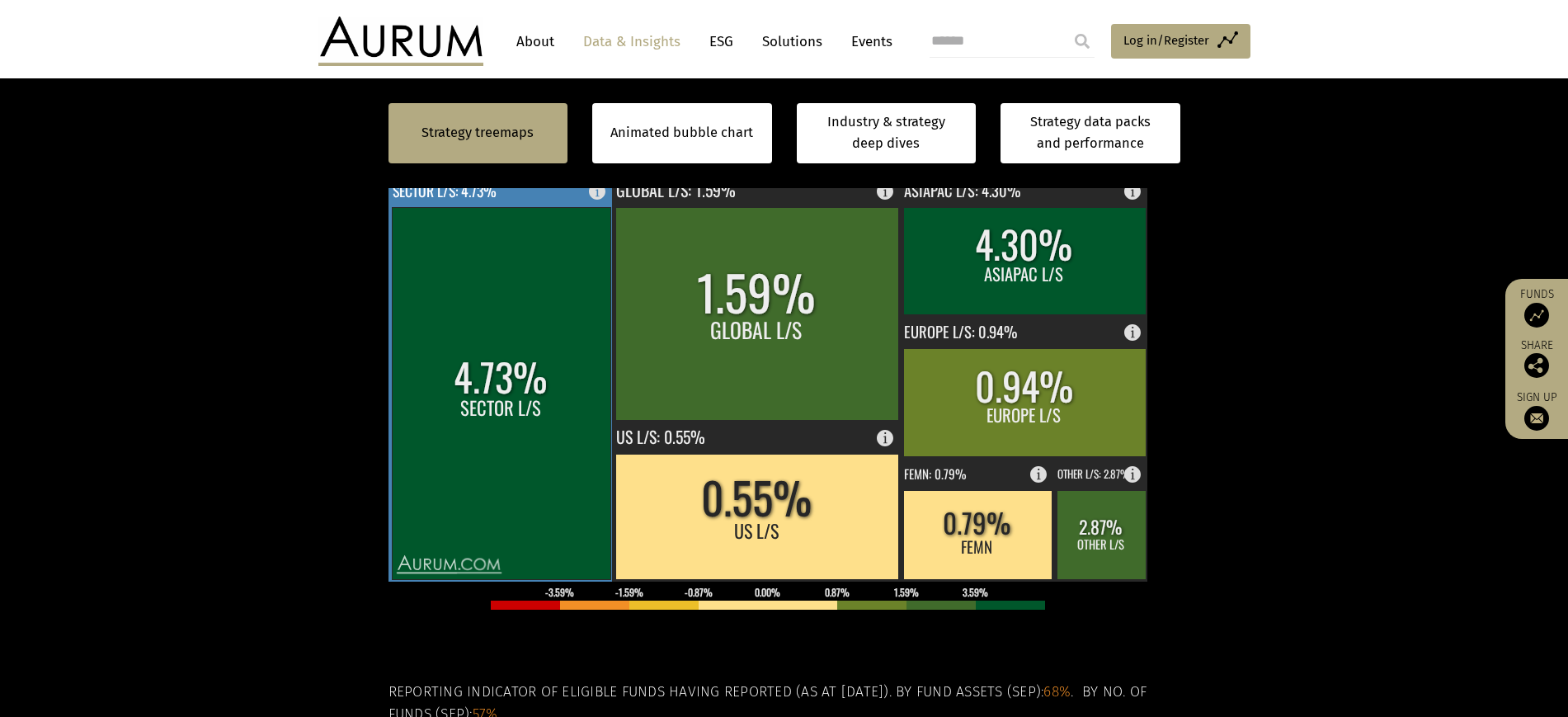
click at [497, 201] on text "SECTOR L/S: 4.73%" at bounding box center [445, 190] width 104 height 21
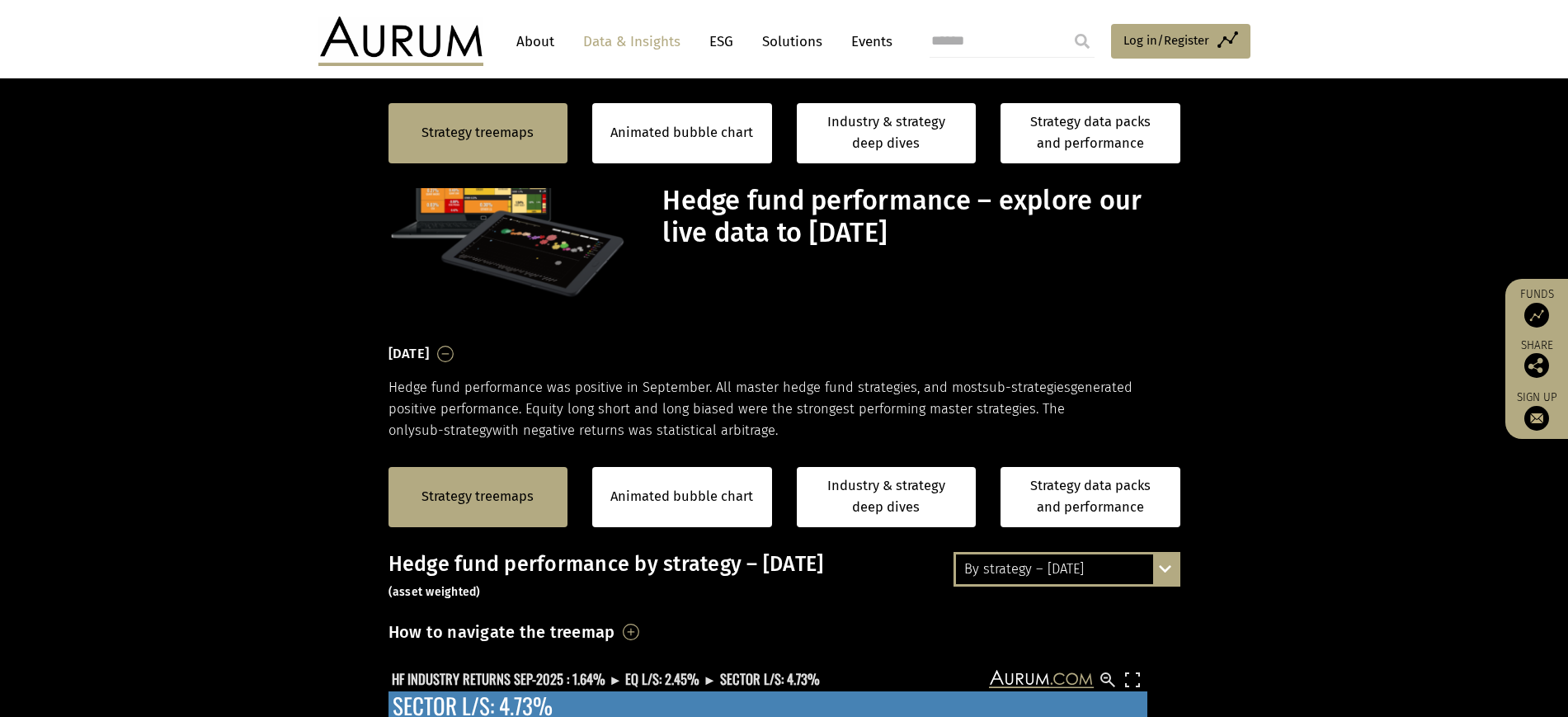
scroll to position [515, 0]
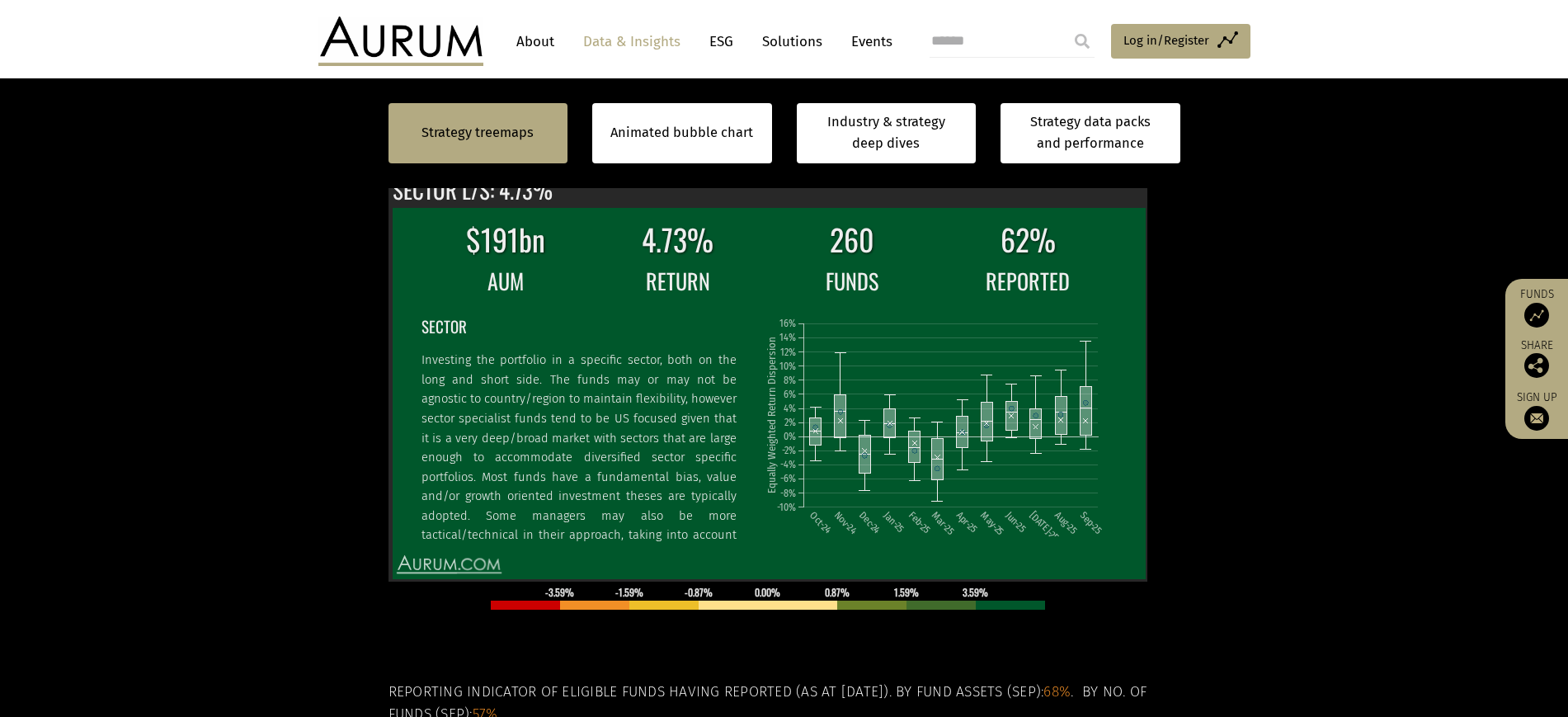
click at [663, 173] on text "HF INDUSTRY RETURNS SEP-2025 : 1.64% ► EQ L/S: 2.45% ► SECTOR L/S: 4.73%" at bounding box center [607, 163] width 429 height 20
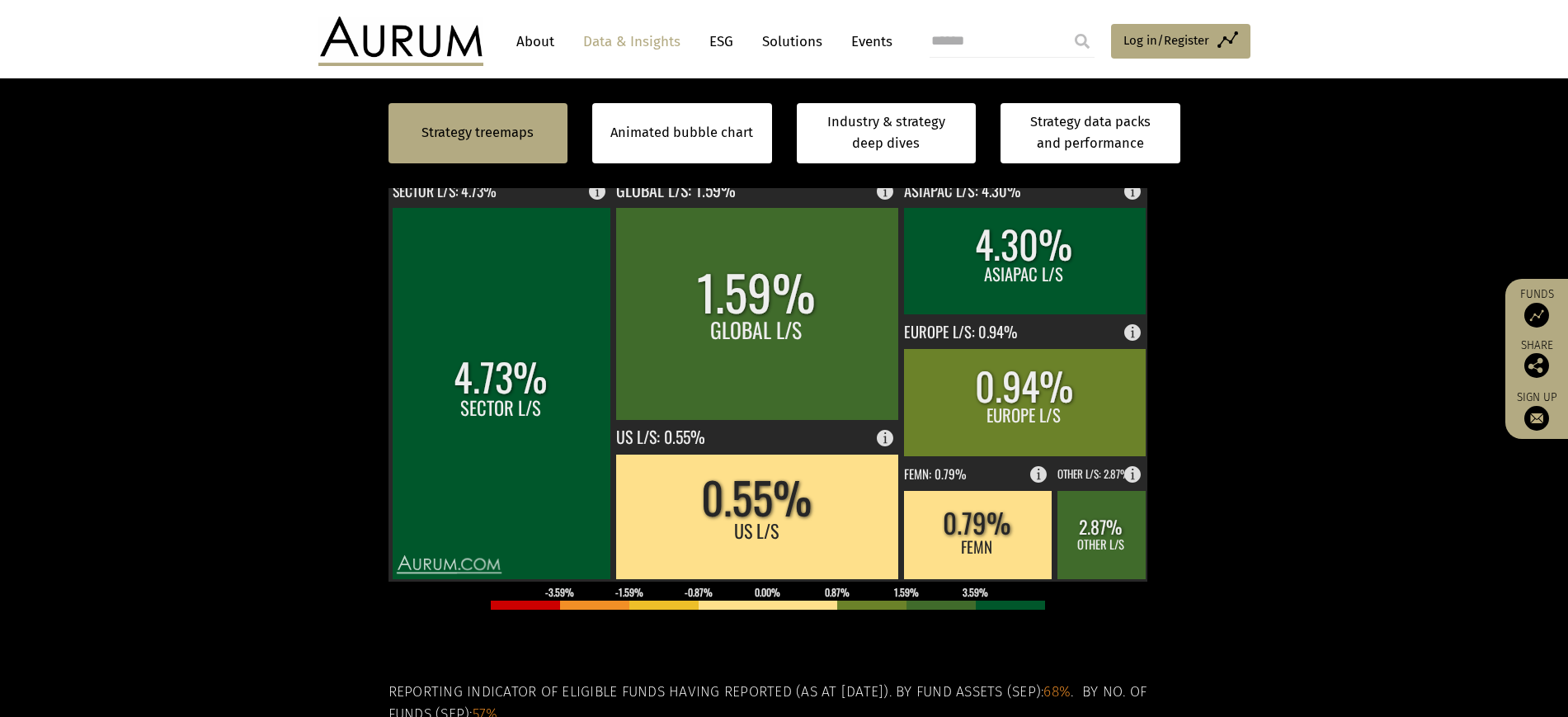
click at [655, 173] on text "HF INDUSTRY RETURNS SEP-2025 : 1.64% ► EQ L/S: 2.45%" at bounding box center [546, 163] width 307 height 20
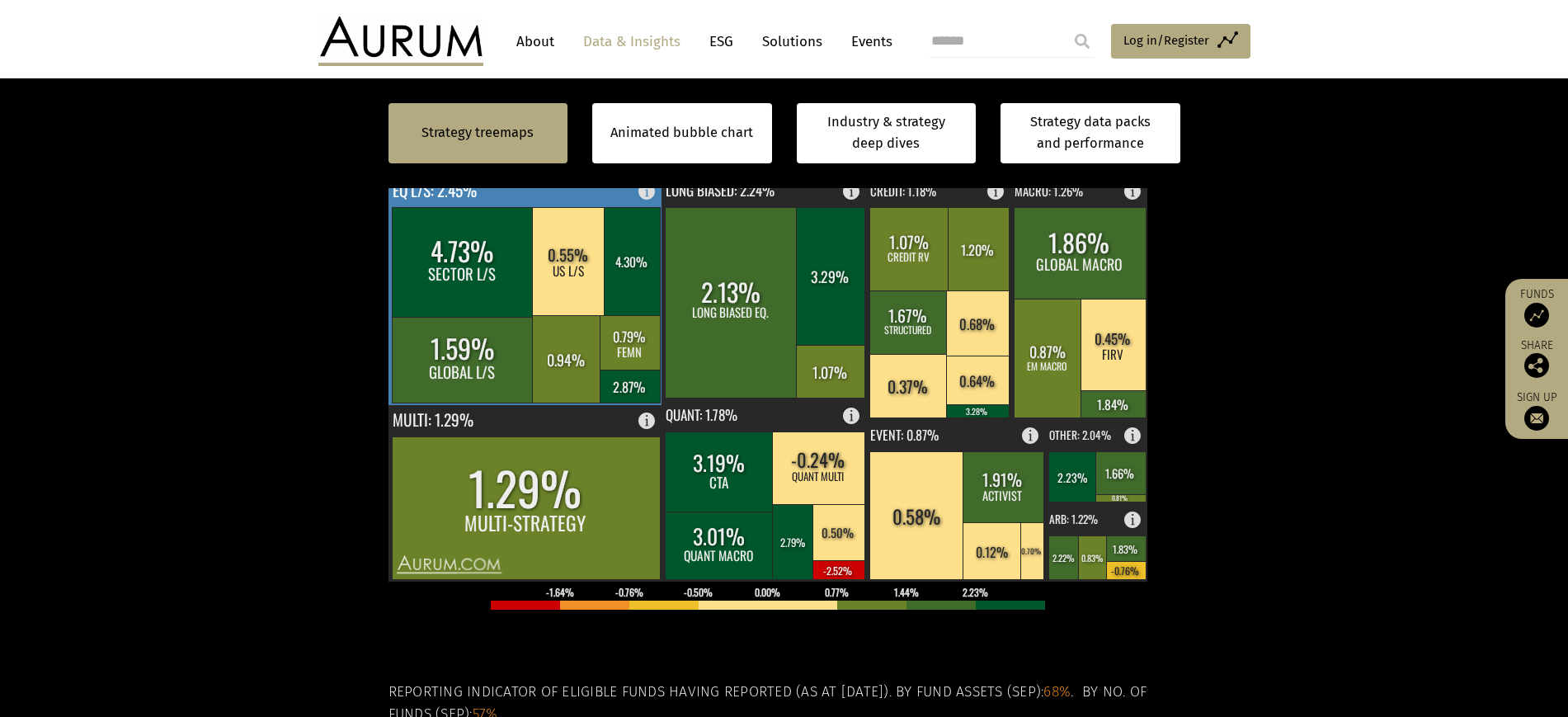
click at [453, 202] on text "EQ L/S: 2.45%" at bounding box center [435, 190] width 84 height 24
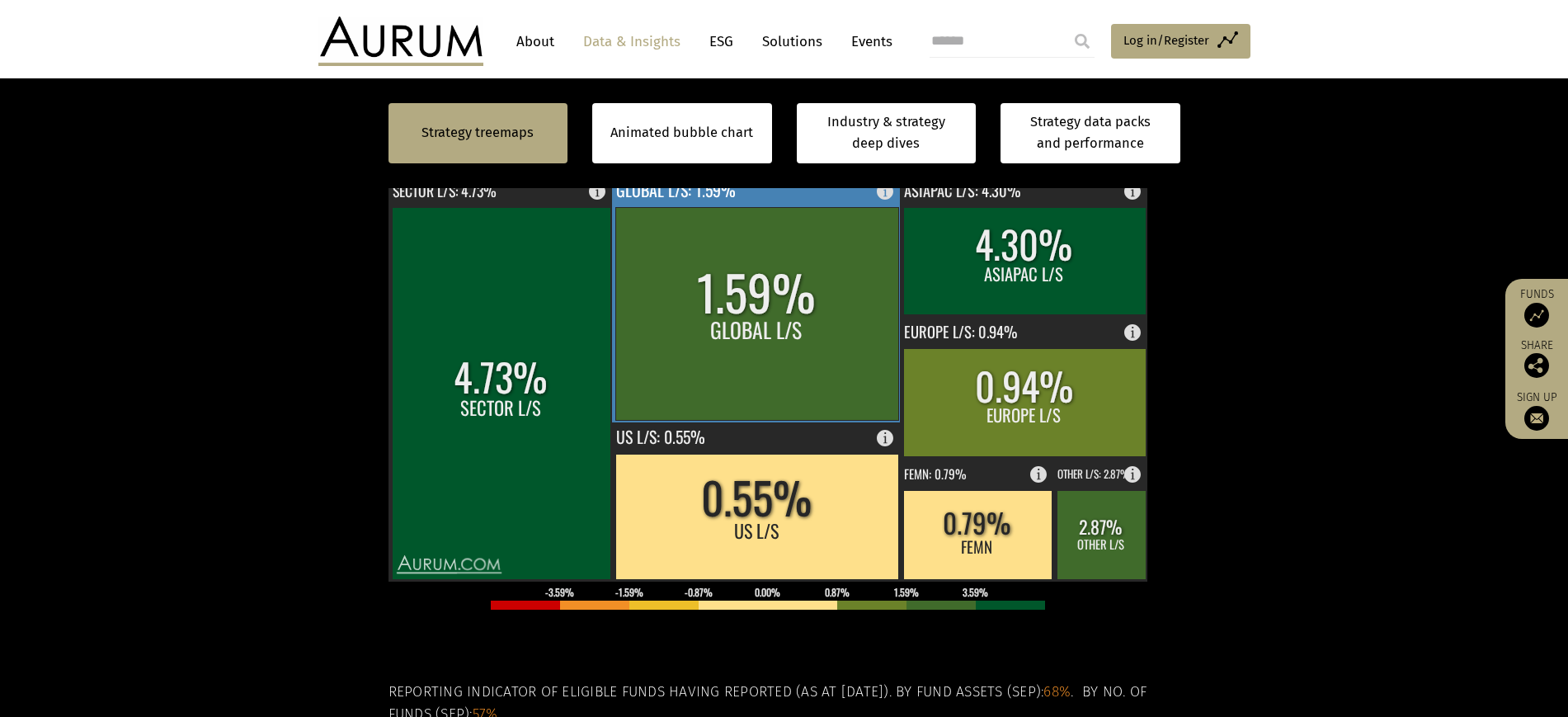
drag, startPoint x: 860, startPoint y: 386, endPoint x: 763, endPoint y: 451, distance: 116.8
click at [763, 420] on rect at bounding box center [757, 313] width 283 height 212
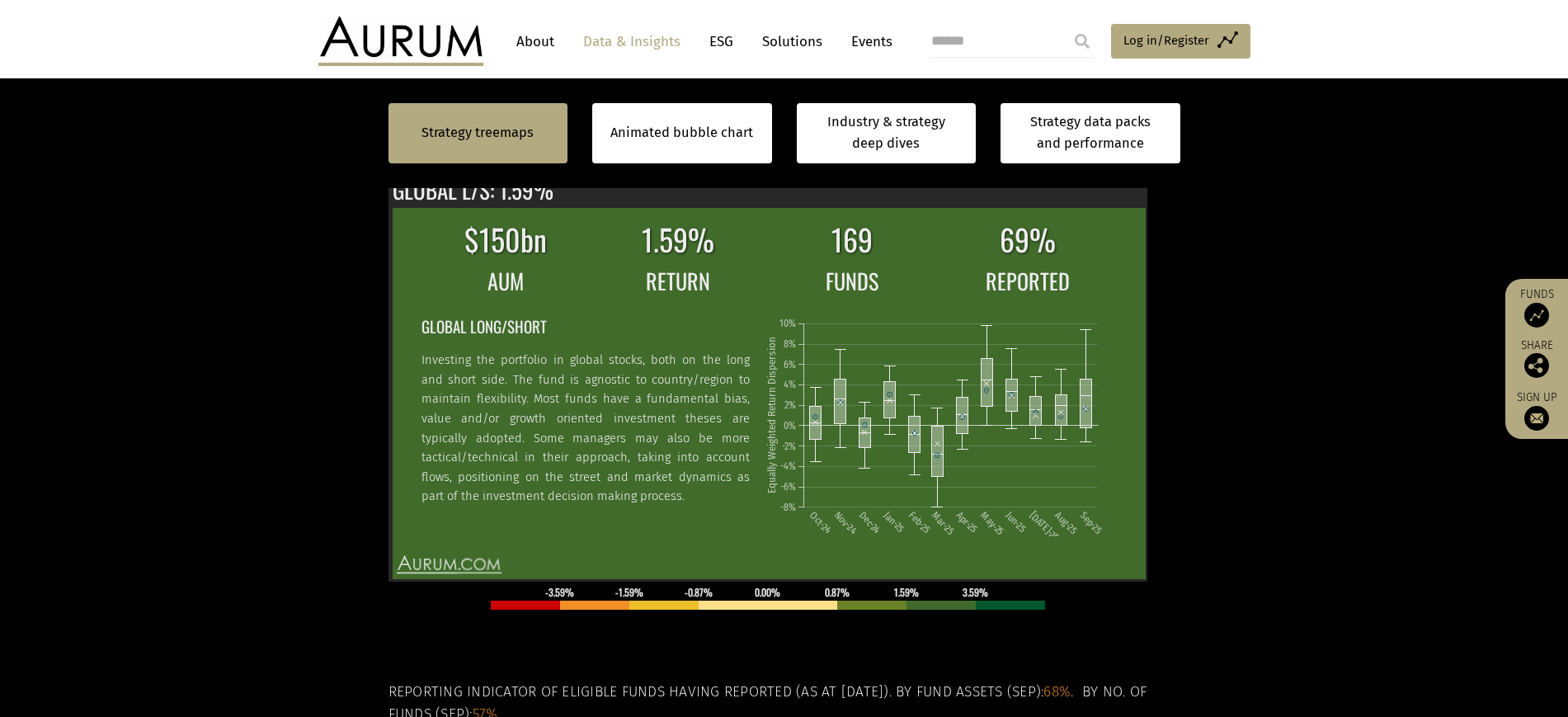
click at [1106, 174] on rect at bounding box center [1108, 164] width 20 height 20
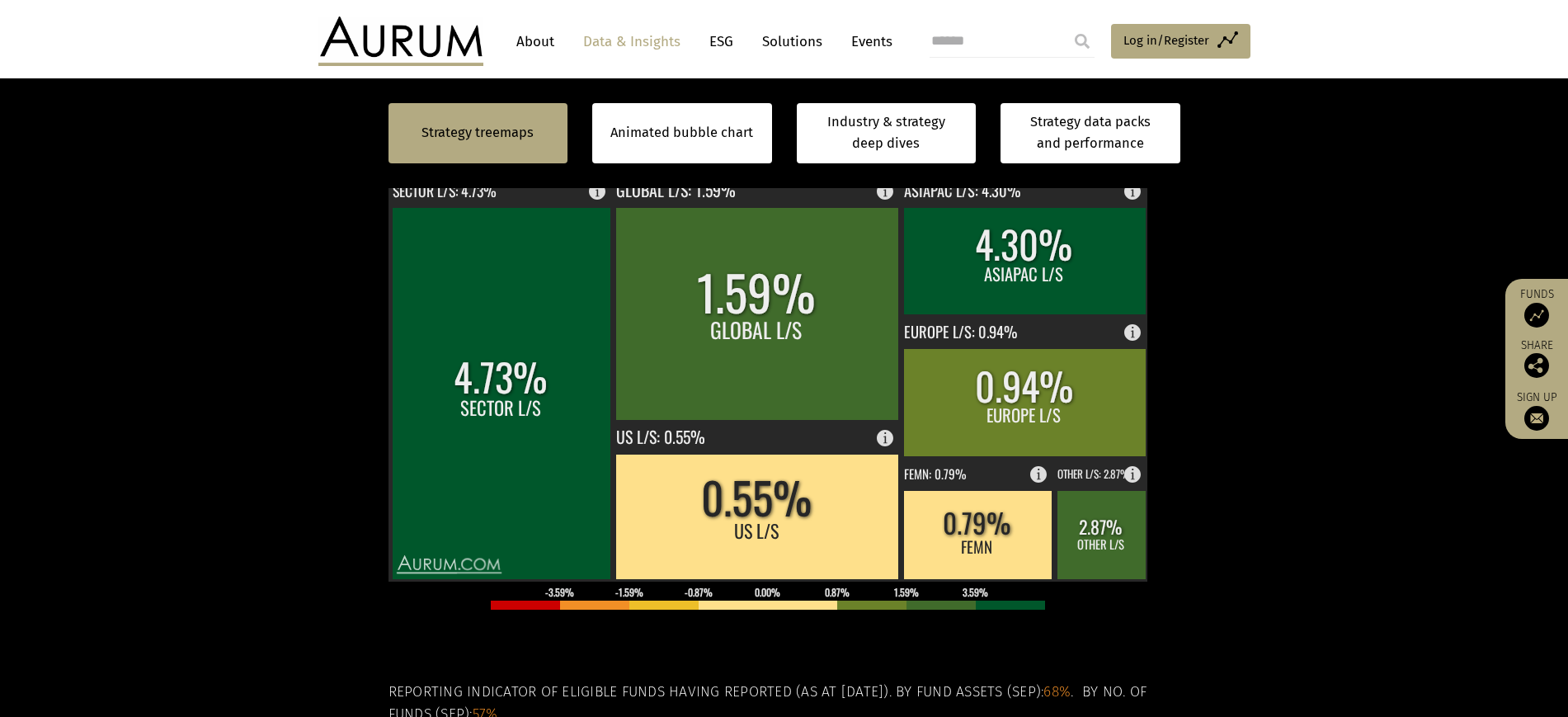
click at [700, 173] on text "HF INDUSTRY RETURNS SEP-2025 : 1.64% ► EQ L/S: 2.45%" at bounding box center [546, 163] width 307 height 20
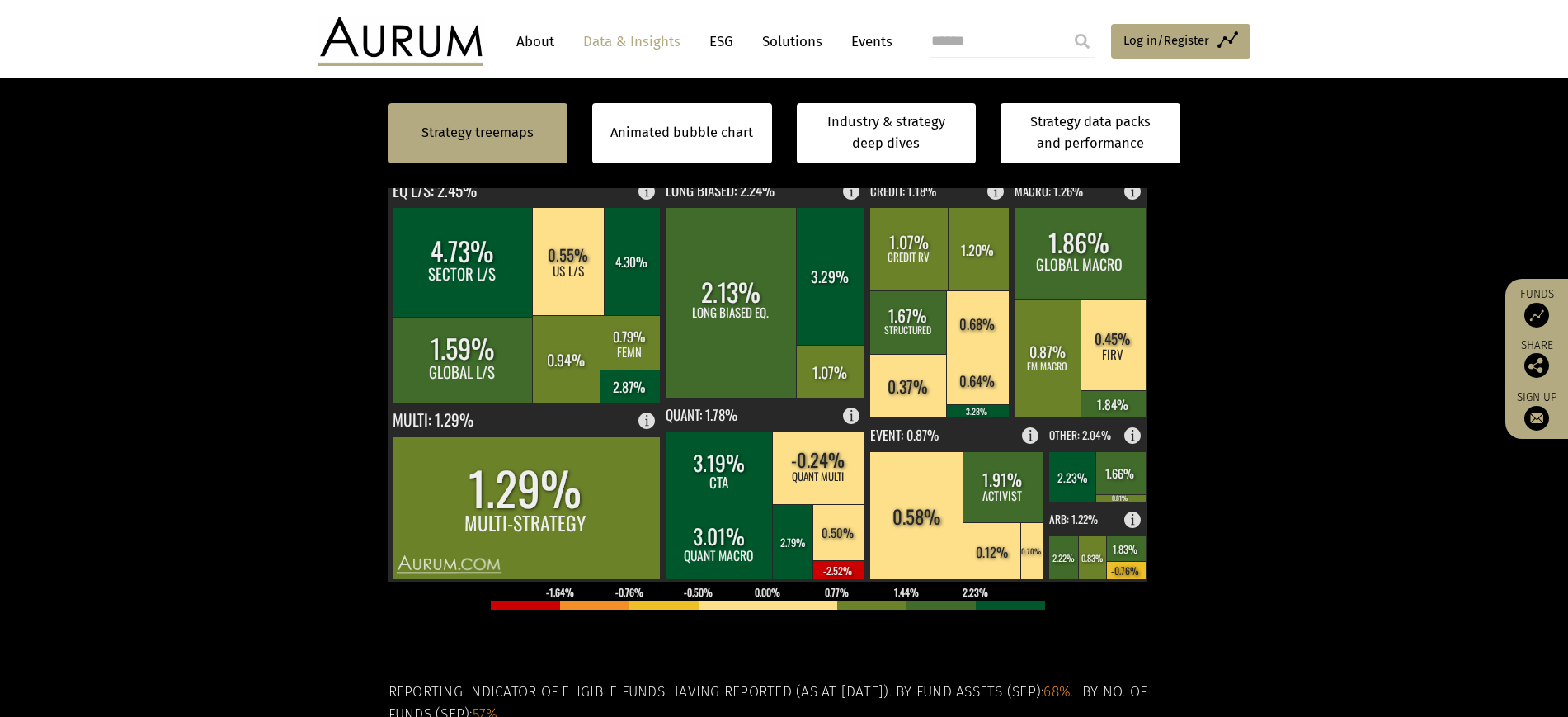
click at [435, 173] on text "HF INDUSTRY RETURNS SEP-2025 : 1.64%" at bounding box center [498, 163] width 213 height 20
click at [927, 444] on text "EVENT: 0.87%" at bounding box center [905, 434] width 69 height 20
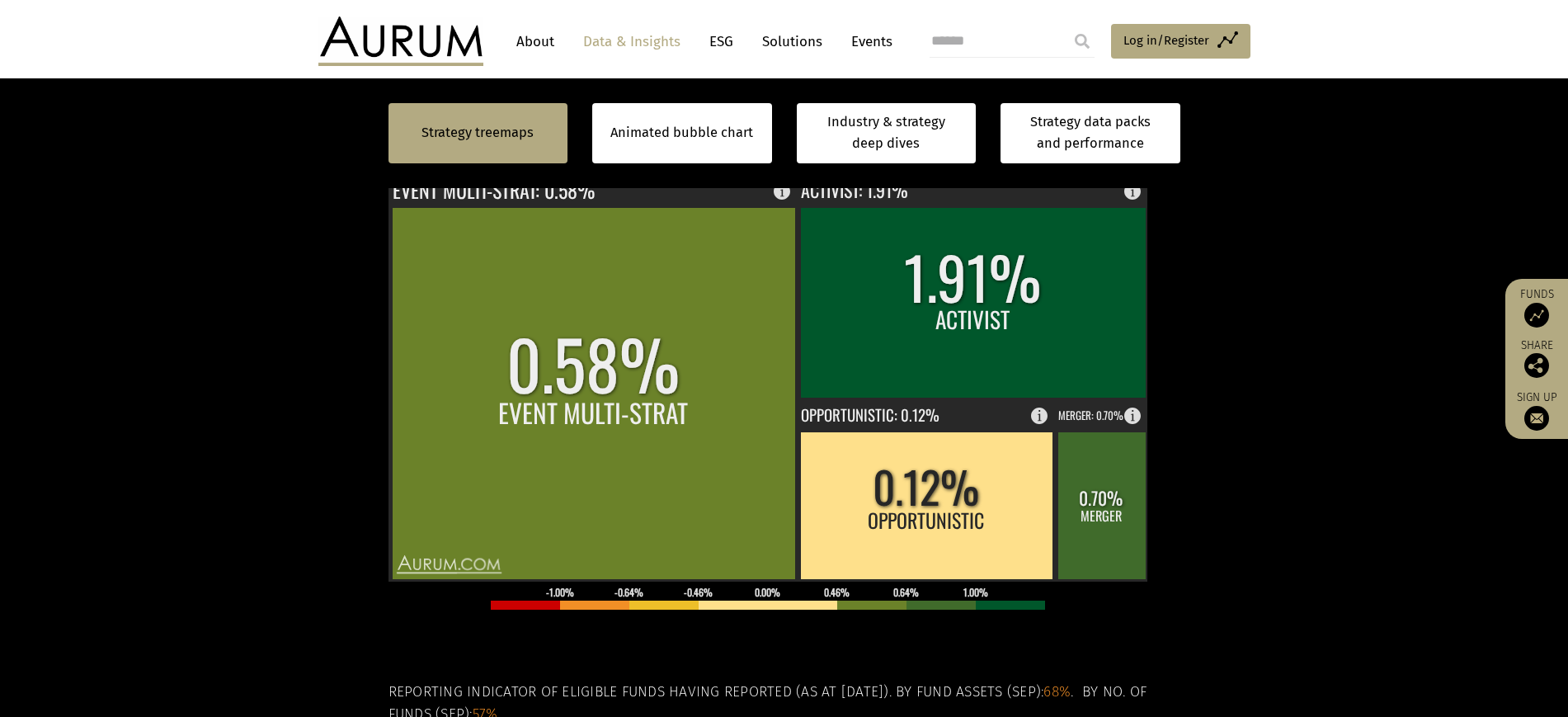
click at [625, 173] on text "HF INDUSTRY RETURNS SEP-2025 : 1.64% ► EVENT: 0.87%" at bounding box center [544, 163] width 304 height 20
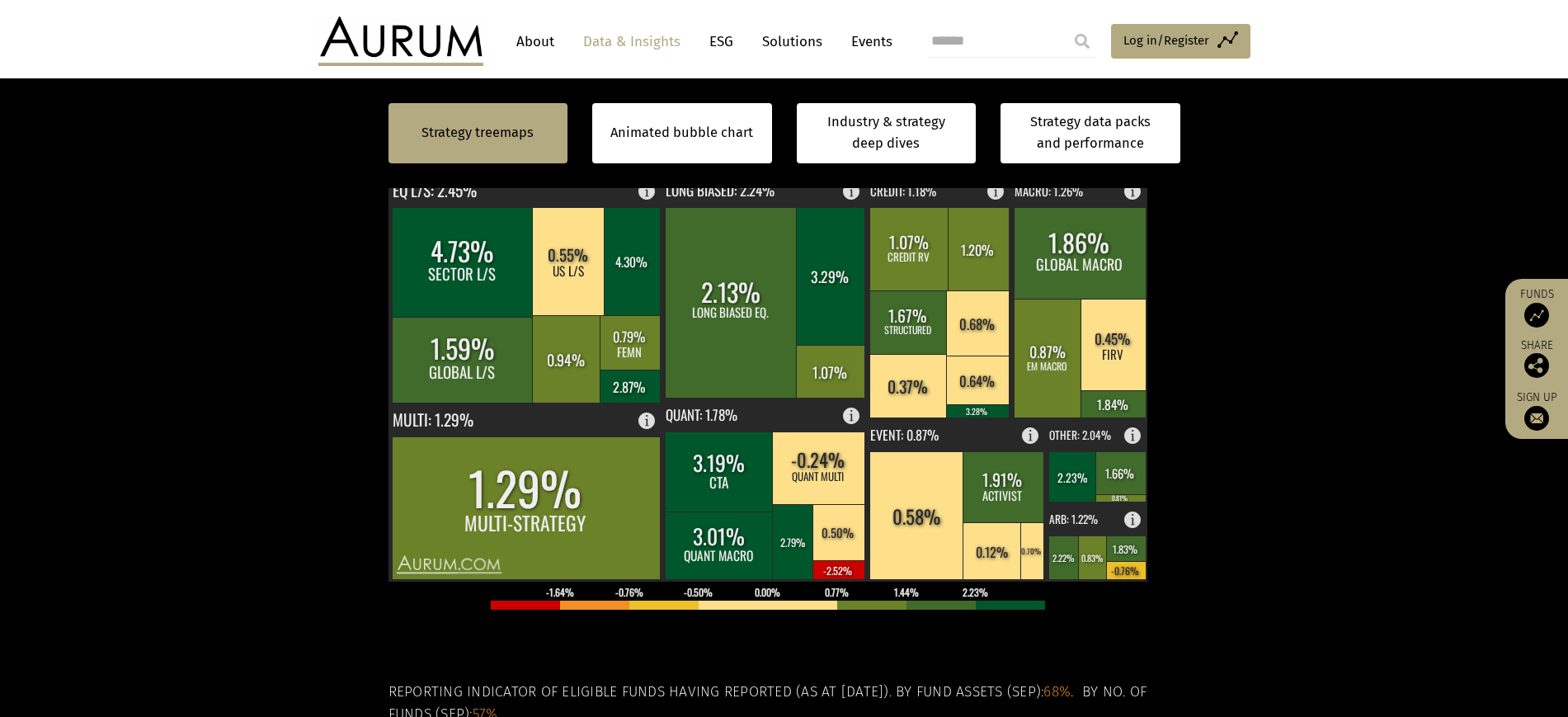
click at [563, 173] on text "HF INDUSTRY RETURNS SEP-2025 : 1.64%" at bounding box center [498, 163] width 213 height 20
click at [1086, 299] on rect at bounding box center [1080, 252] width 132 height 91
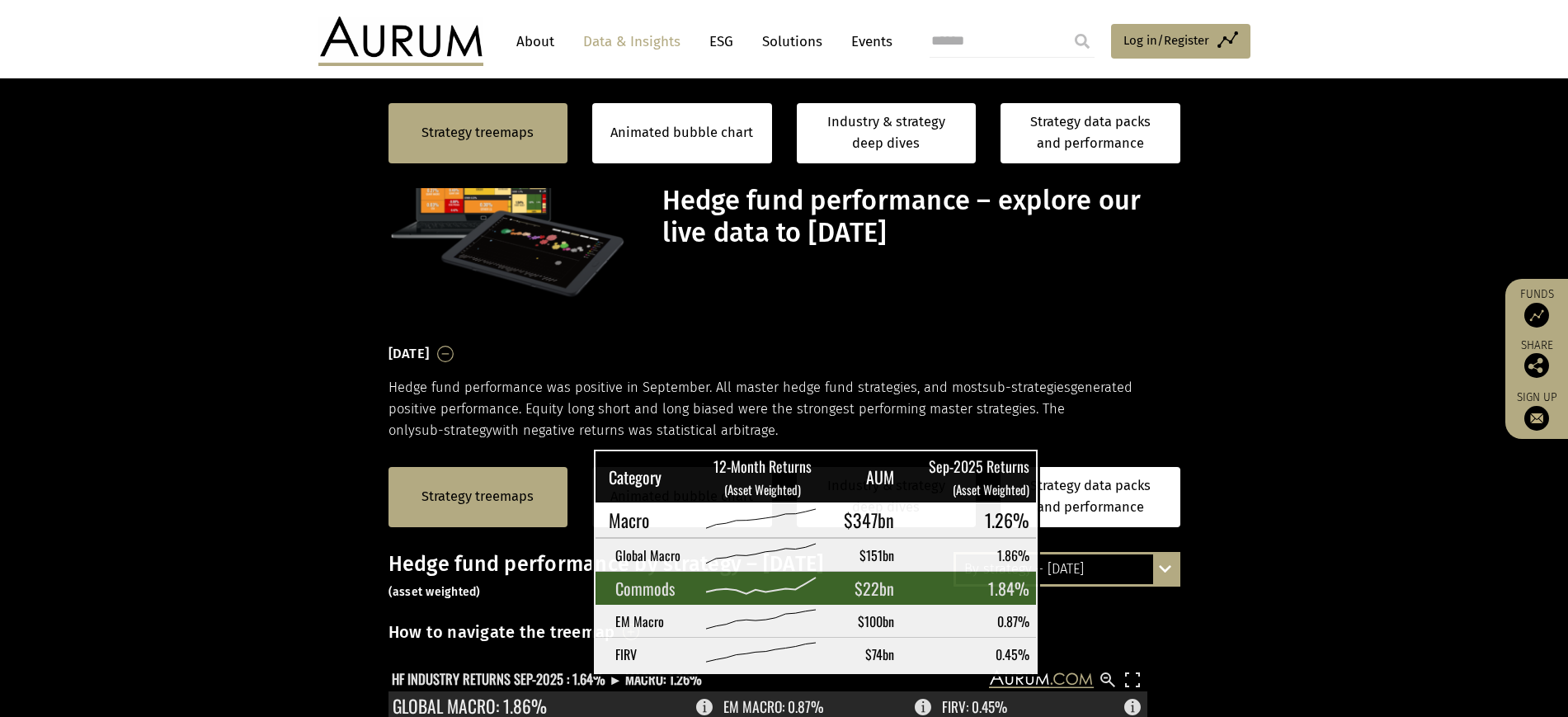
scroll to position [515, 0]
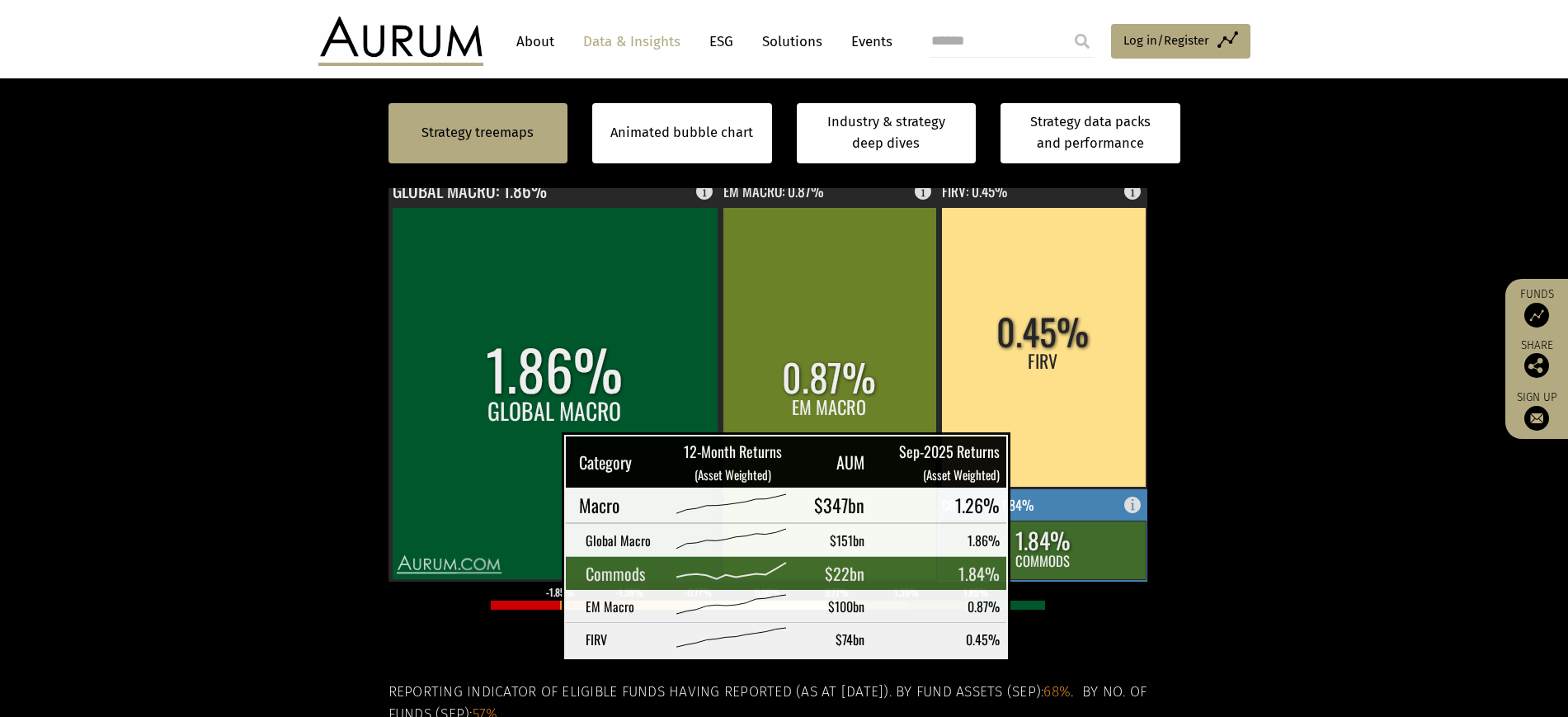
click at [1041, 579] on rect at bounding box center [1043, 549] width 205 height 59
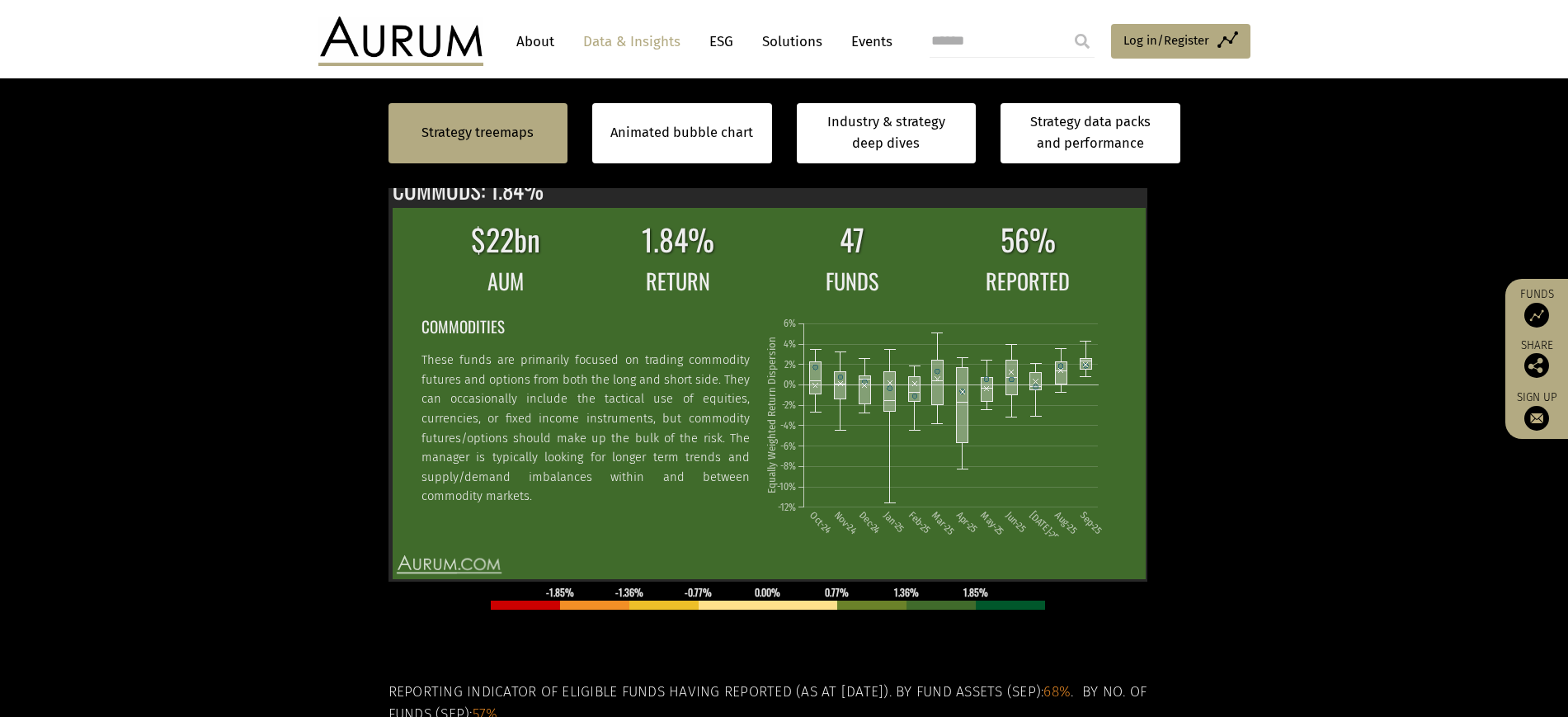
click at [1104, 174] on rect at bounding box center [1108, 164] width 20 height 20
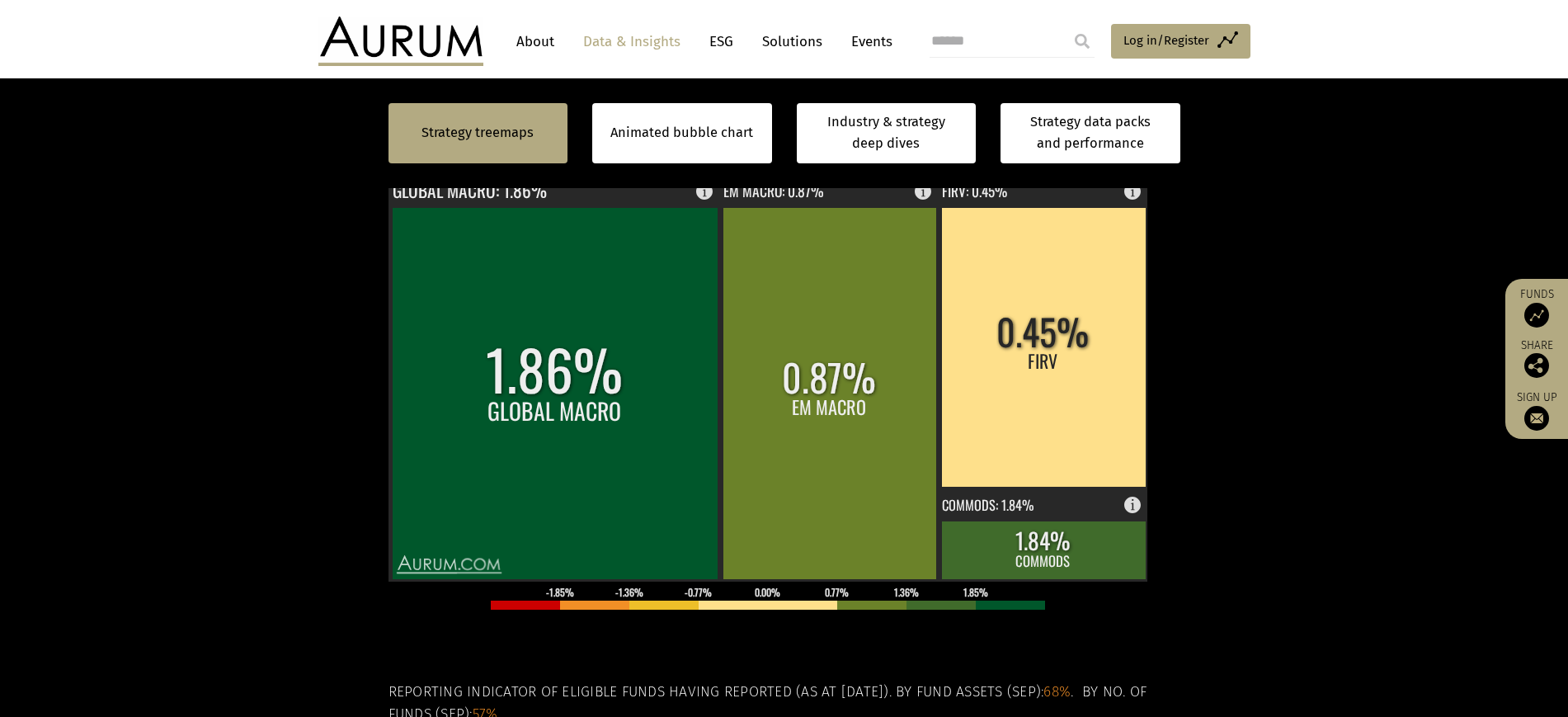
click at [1107, 174] on rect at bounding box center [1108, 164] width 20 height 20
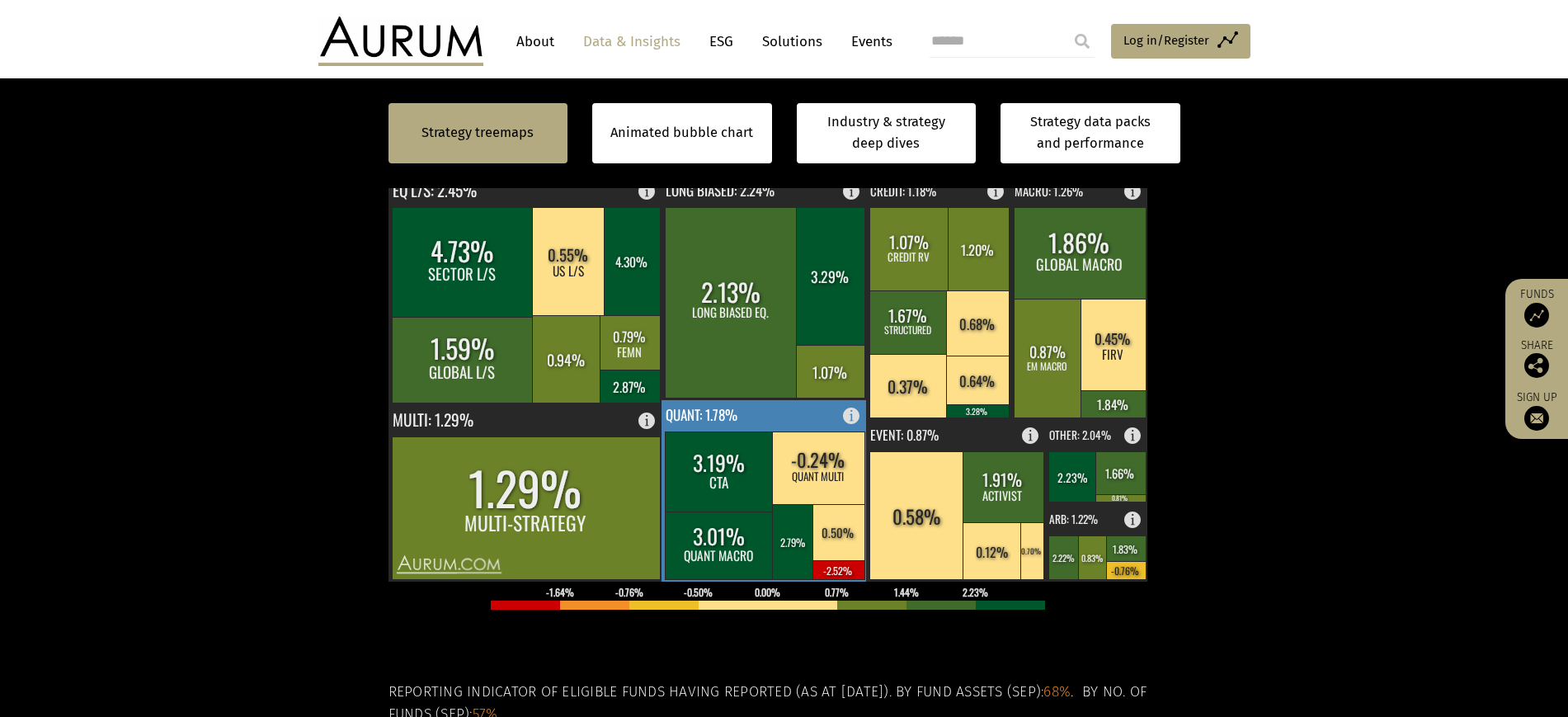
click at [716, 511] on rect at bounding box center [719, 471] width 109 height 80
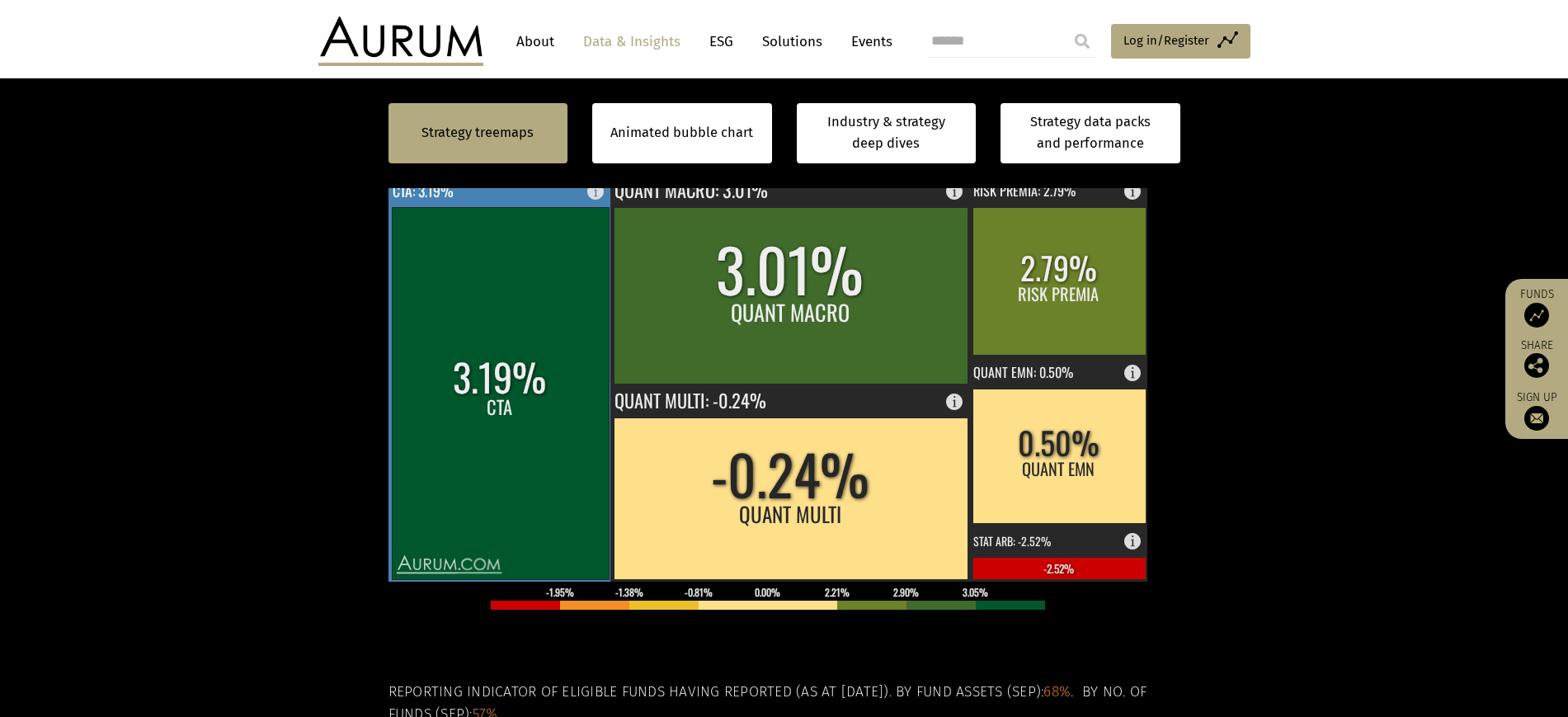
click at [500, 530] on rect at bounding box center [500, 392] width 217 height 372
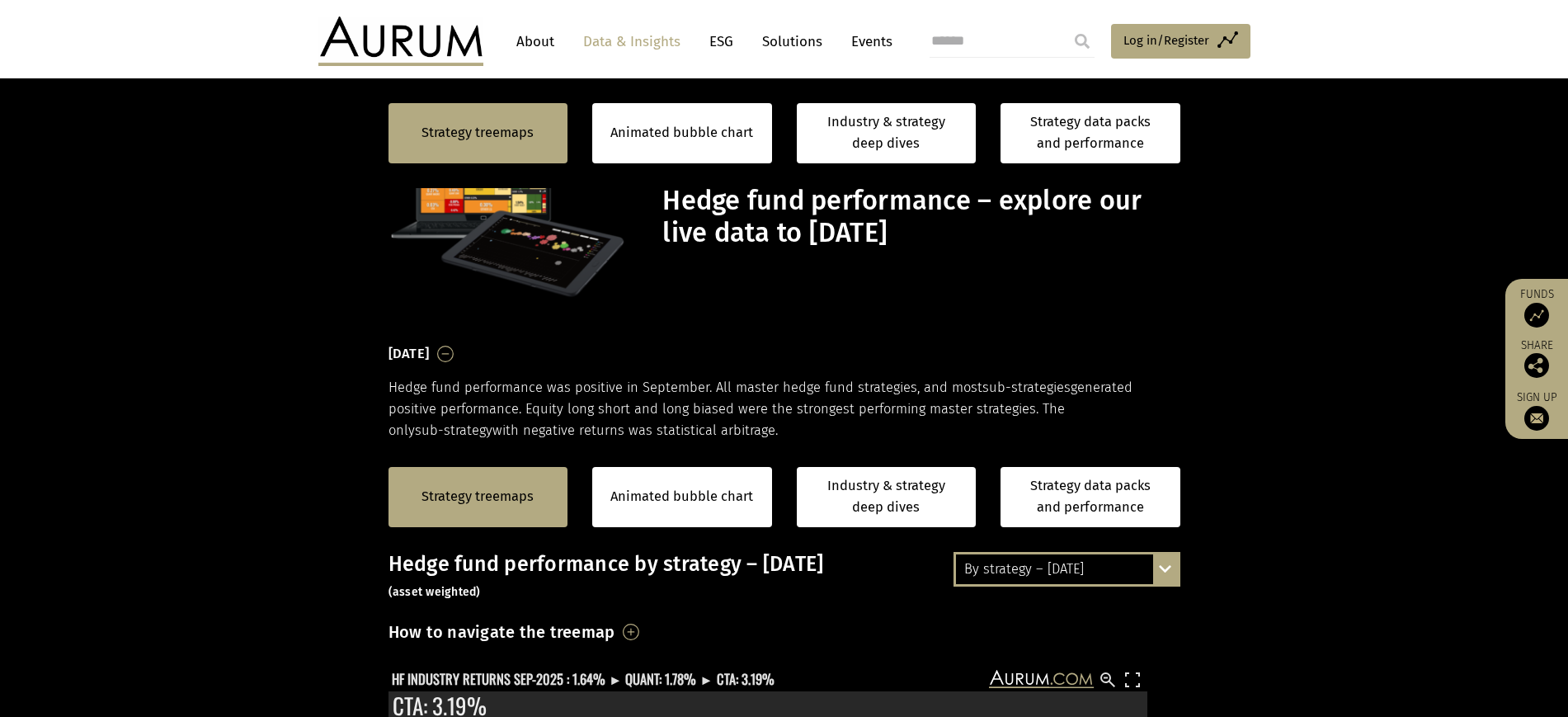
scroll to position [515, 0]
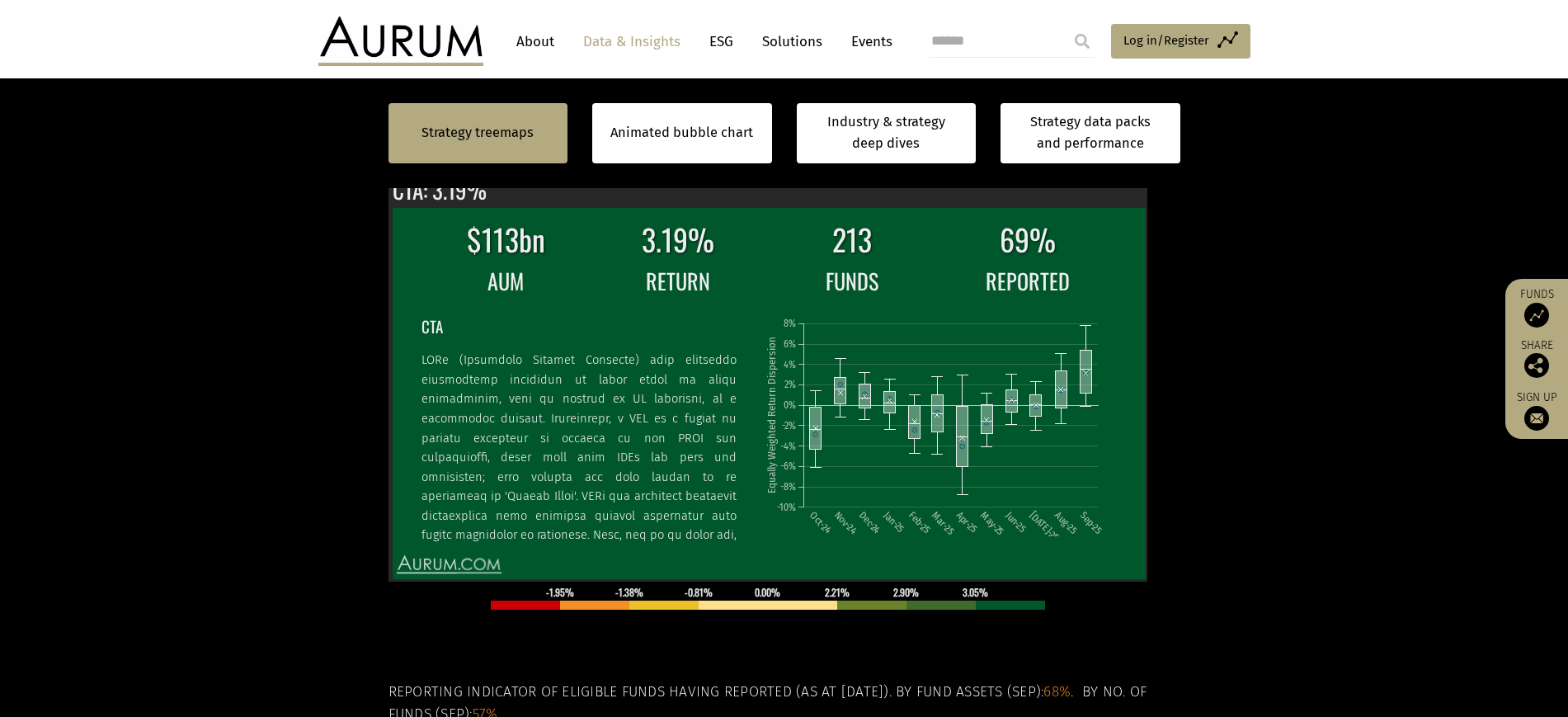
click at [1114, 174] on rect at bounding box center [1108, 164] width 20 height 20
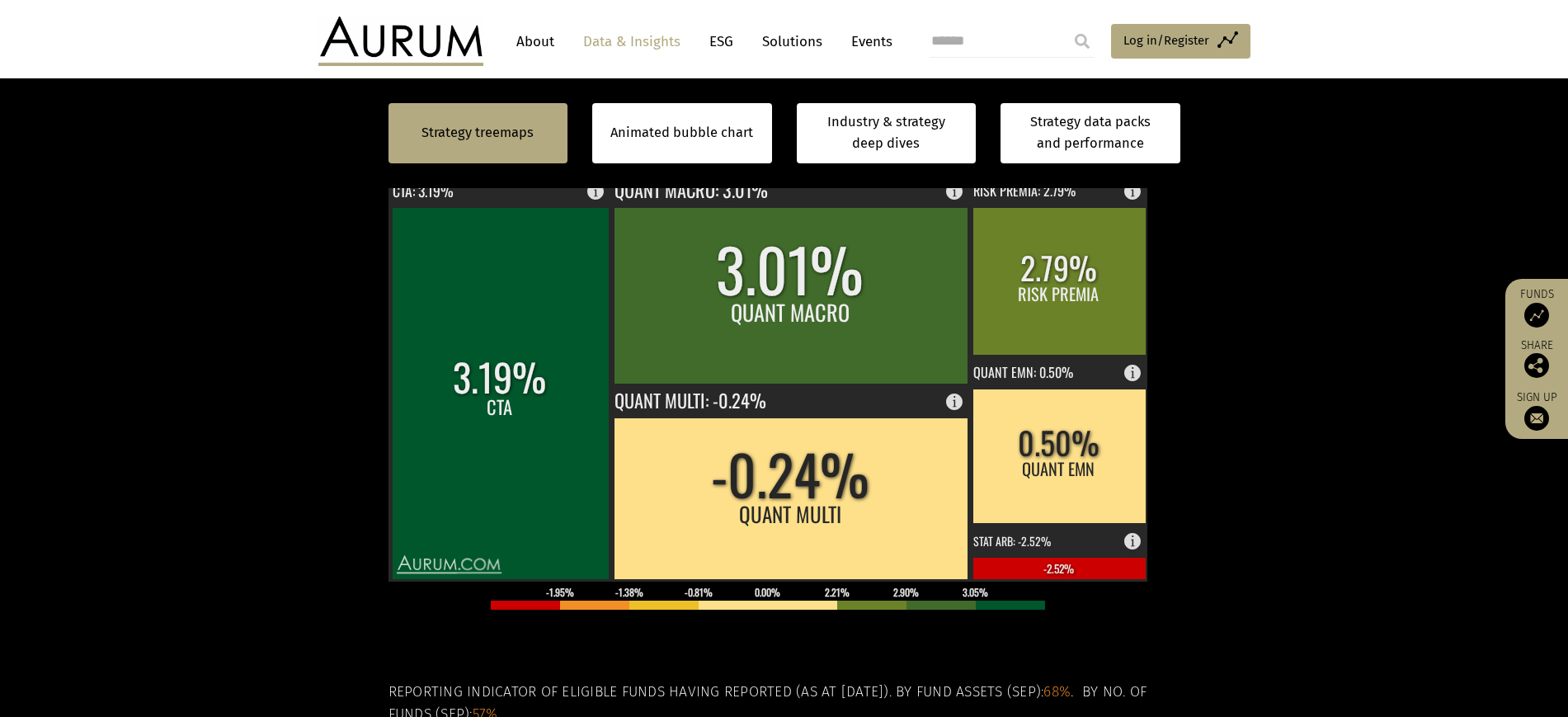
click at [1108, 174] on rect at bounding box center [1108, 164] width 20 height 20
